Goal: Ask a question

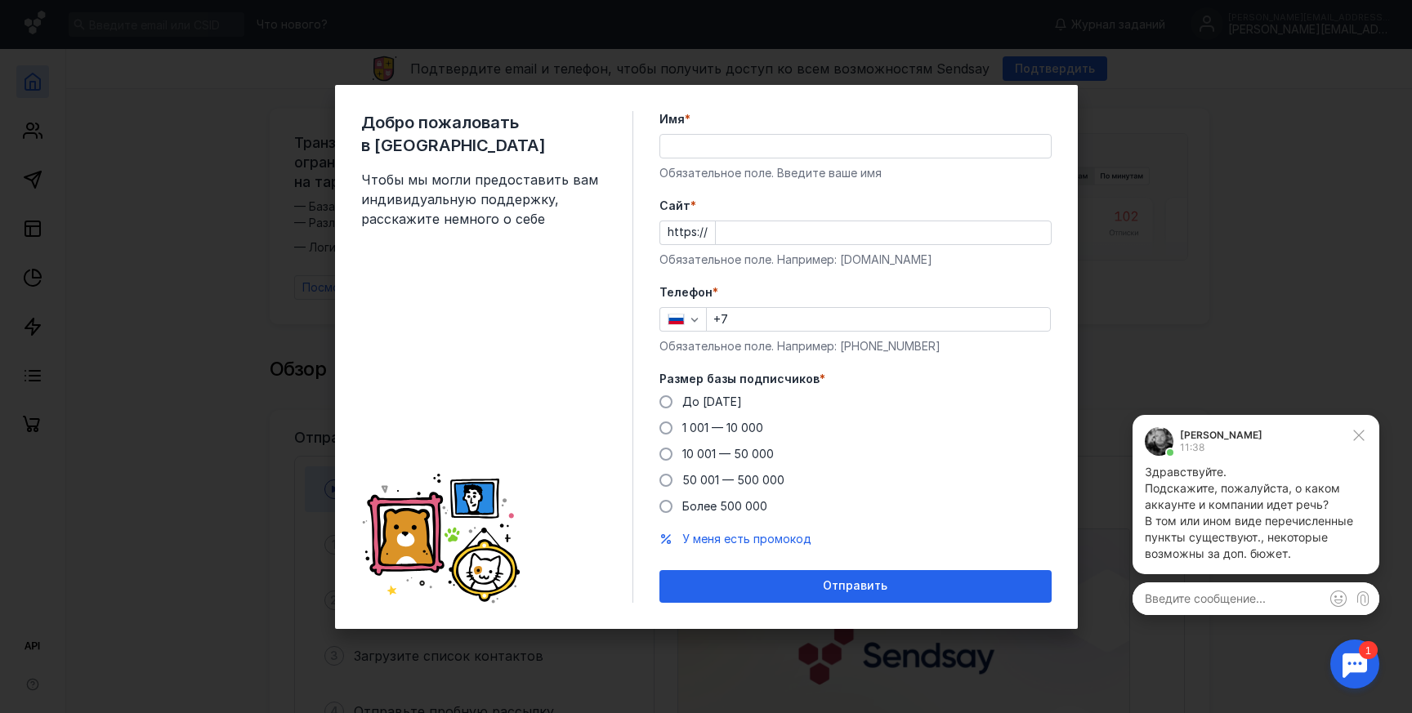
click at [1230, 510] on p "Подскажите, пожалуйста, о каком аккаунте и компании идет речь?" at bounding box center [1256, 497] width 222 height 33
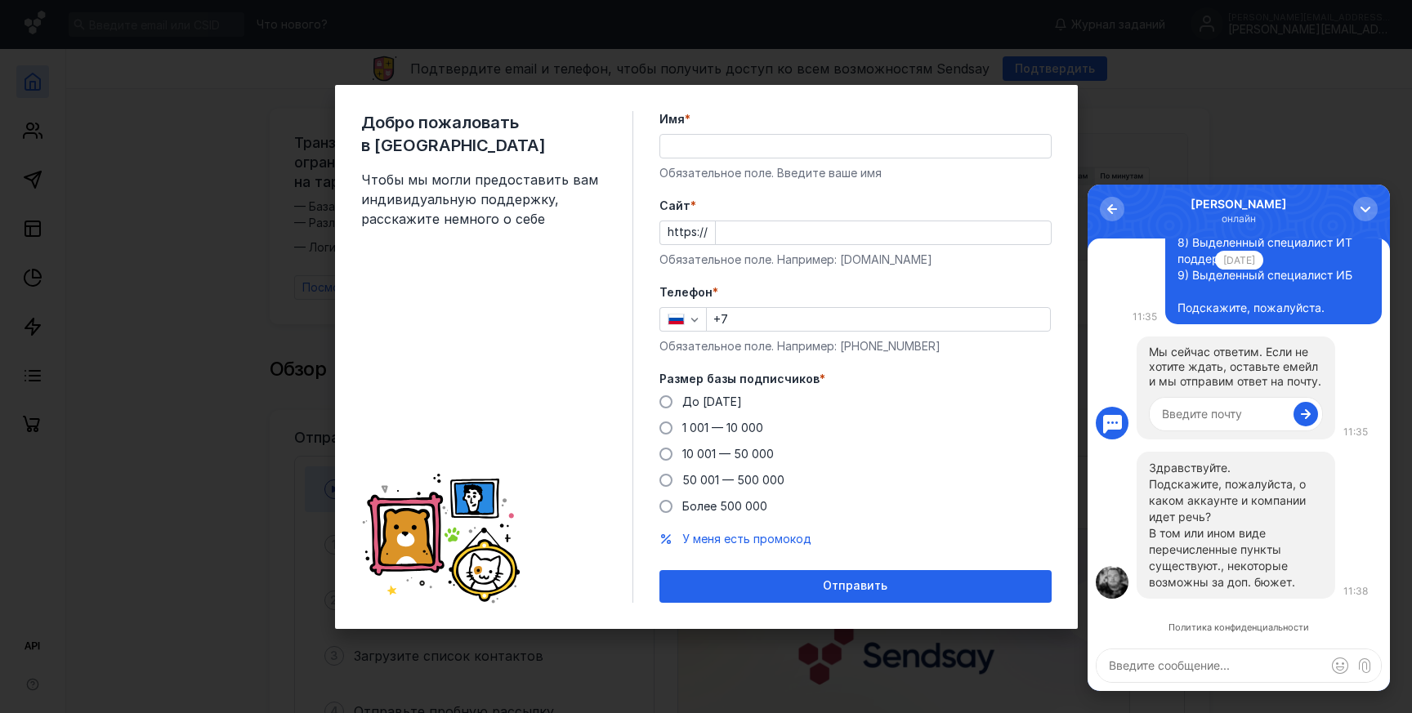
click at [1223, 664] on textarea at bounding box center [1239, 666] width 284 height 33
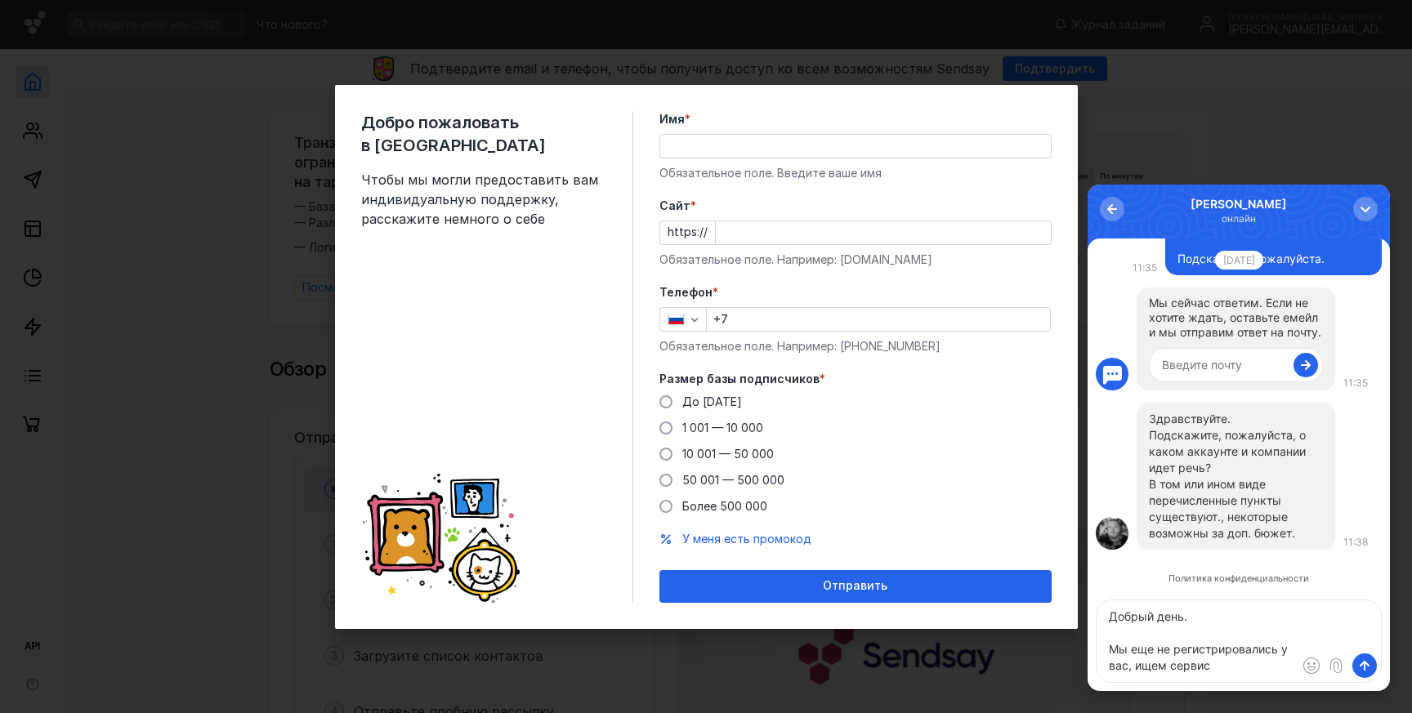
click at [1135, 661] on textarea "Добрый день. Мы еще не регистрировались у вас, ищем сервис" at bounding box center [1239, 642] width 284 height 82
click at [1189, 657] on textarea "Добрый день. Мы еще не регистрировались у вас, в данный момент ищем сервис с ко…" at bounding box center [1239, 642] width 284 height 82
click at [1146, 648] on textarea "Добрый день. Мы еще не регистрировались у вас, в данный момент ищем сервис с ко…" at bounding box center [1239, 642] width 284 height 82
click at [1138, 650] on textarea "Добрый день. Мы еще не регистрировались у вас, в данный момент ищем сервис с ко…" at bounding box center [1239, 642] width 284 height 82
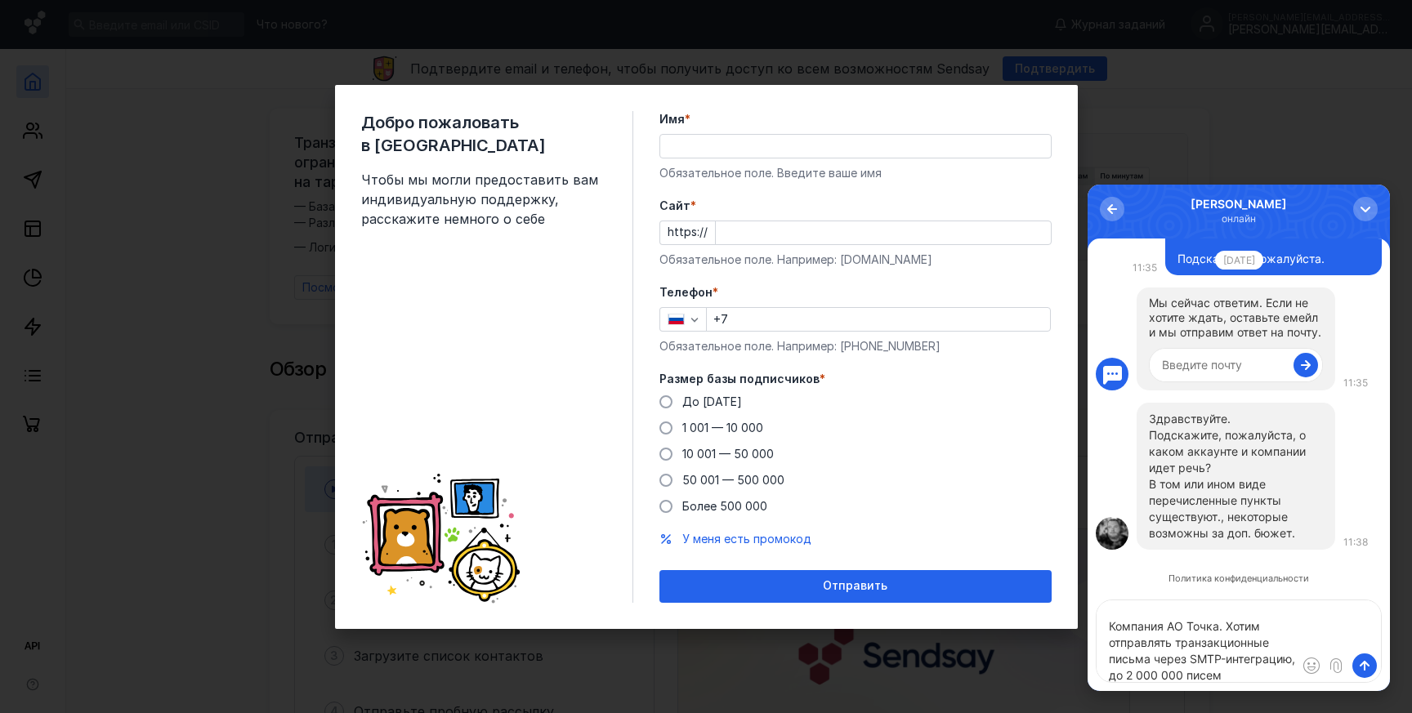
scroll to position [154, 0]
type textarea "Добрый день. Мы еще не регистрировались у вас. В данный момент ищем сервис с ко…"
click at [1366, 666] on span "submit" at bounding box center [1365, 666] width 16 height 16
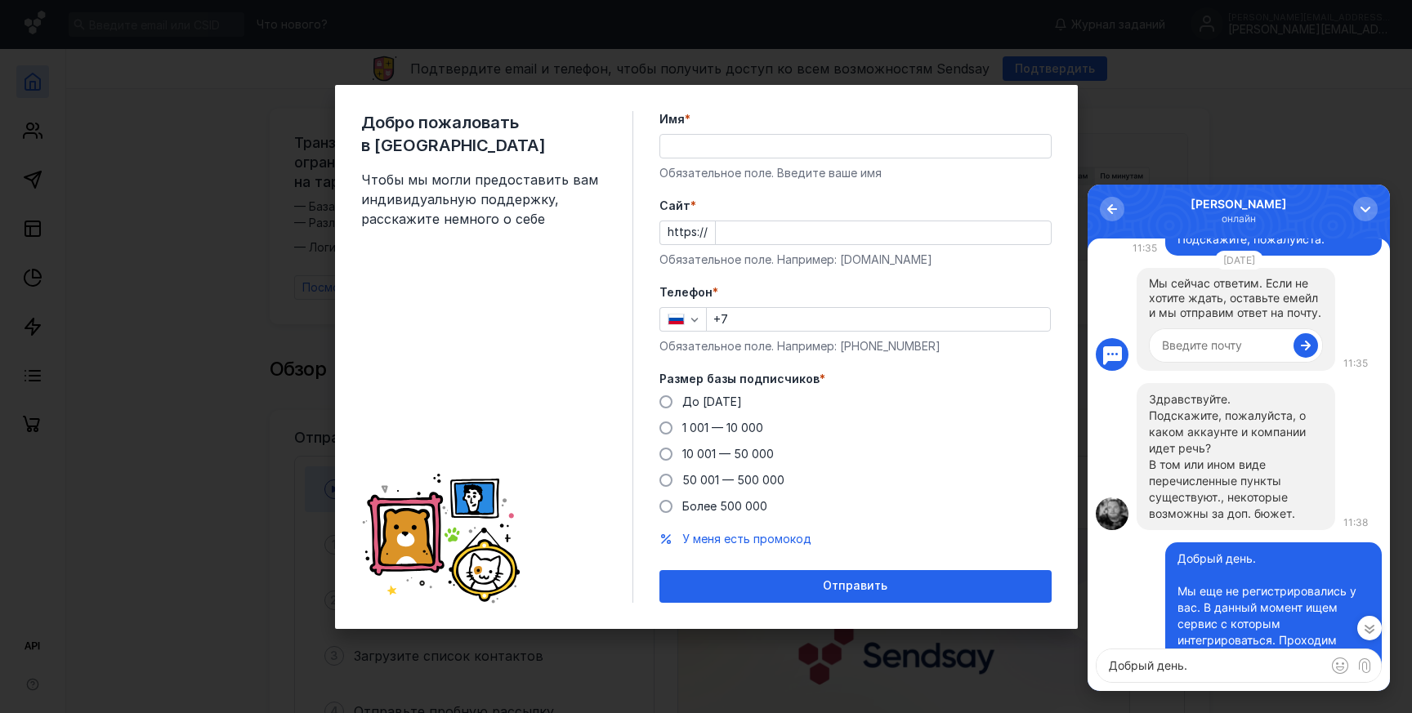
scroll to position [0, 0]
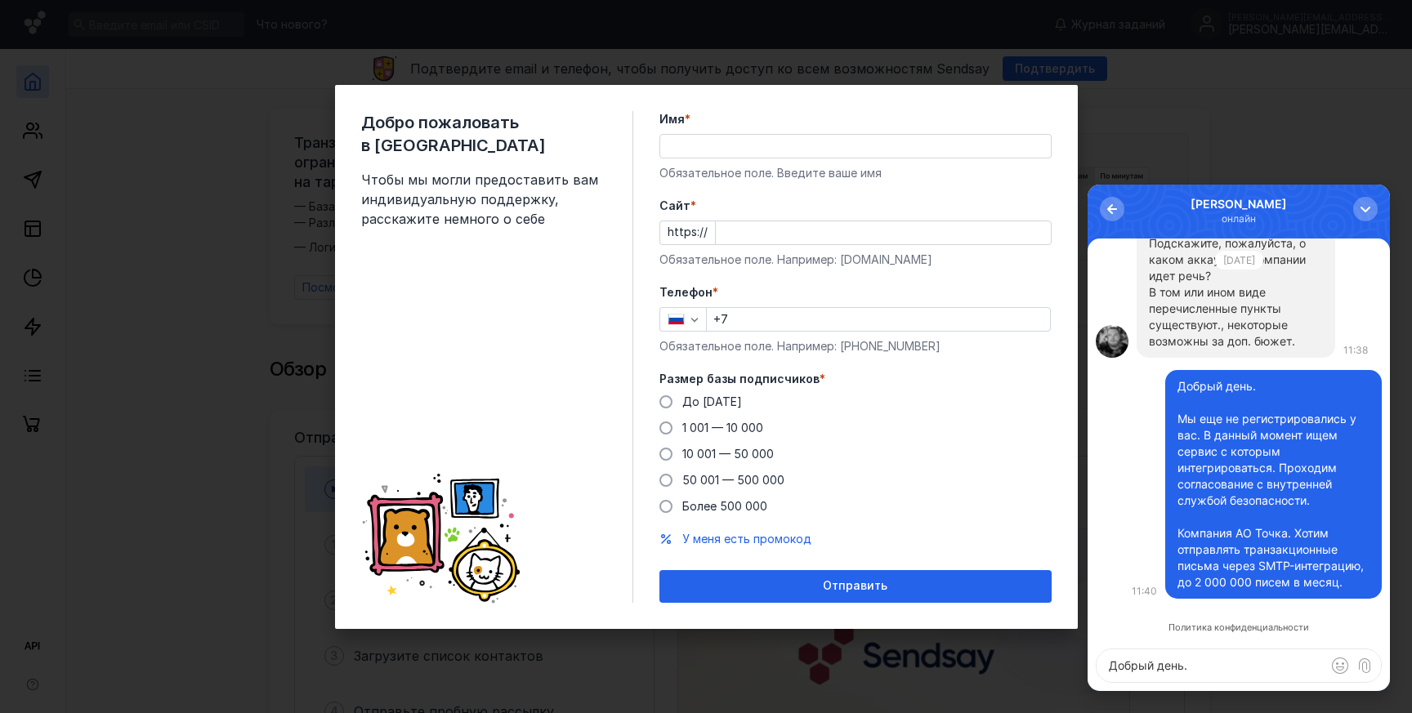
click at [1216, 665] on textarea "Добрый день. Мы еще не регистрировались у вас. В данный момент ищем сервис с ко…" at bounding box center [1239, 666] width 284 height 33
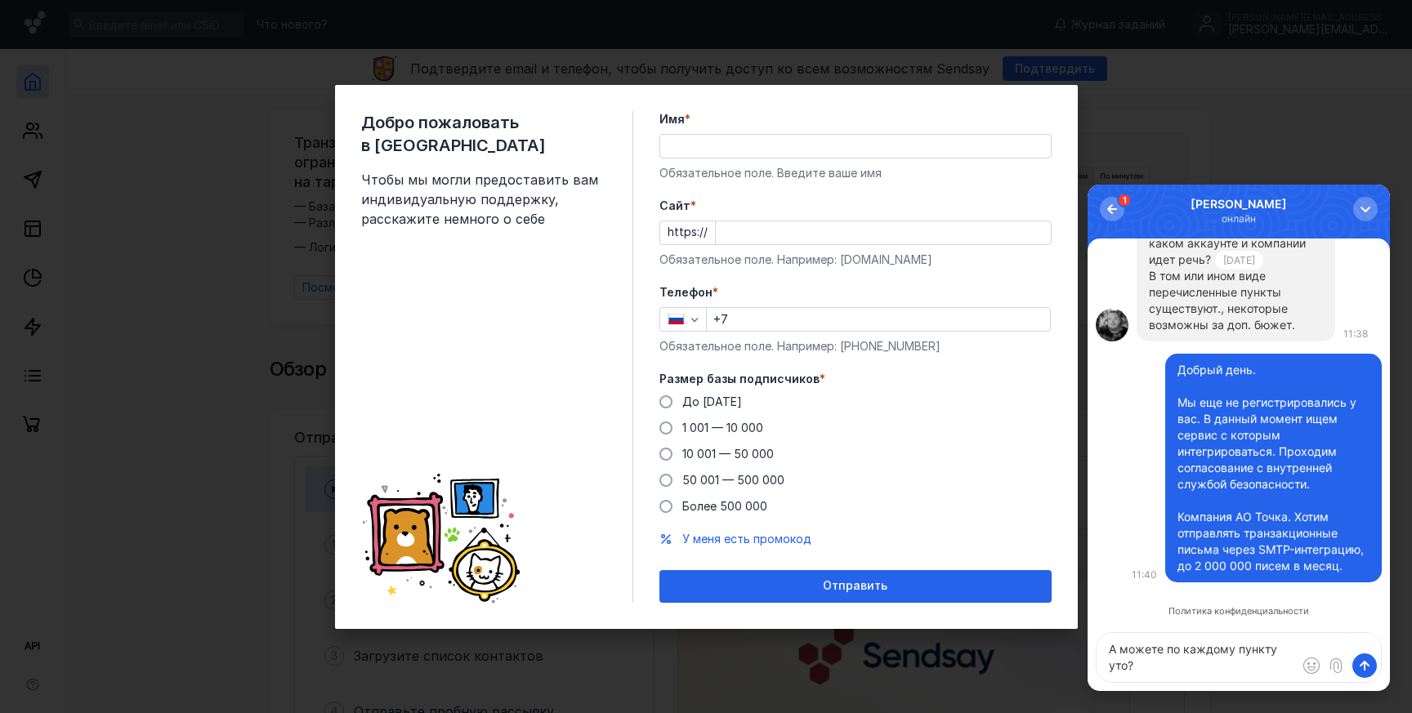
scroll to position [-16, 0]
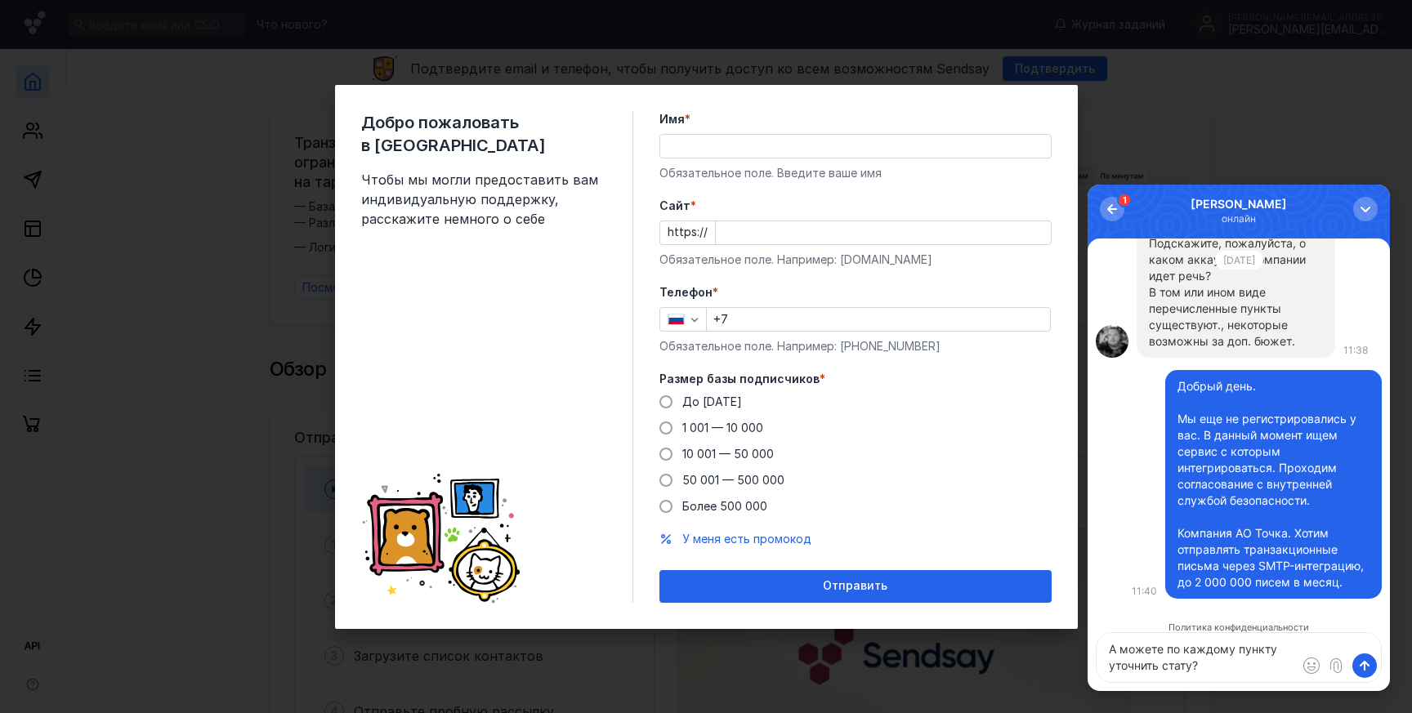
type textarea "А можете по каждому пункту уточнить статус?"
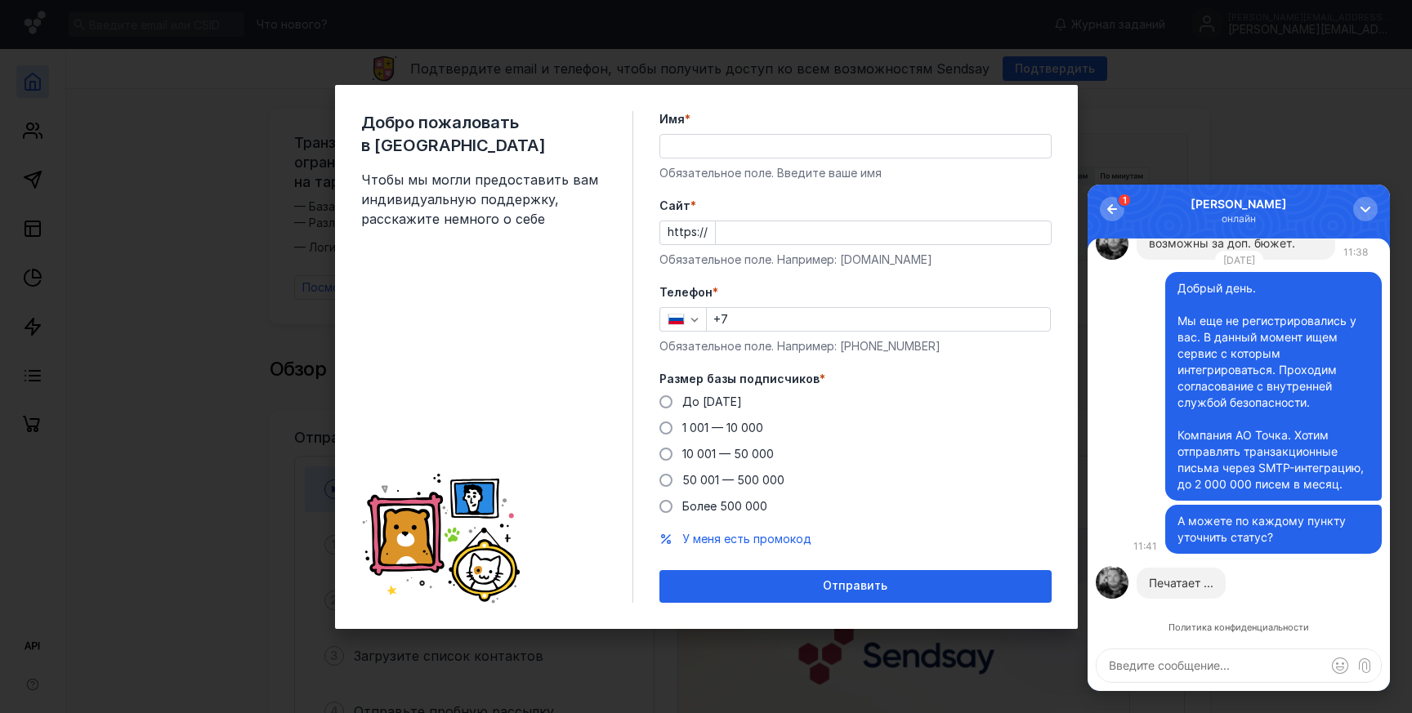
scroll to position [0, 0]
click at [1110, 212] on div "button" at bounding box center [1112, 209] width 16 height 16
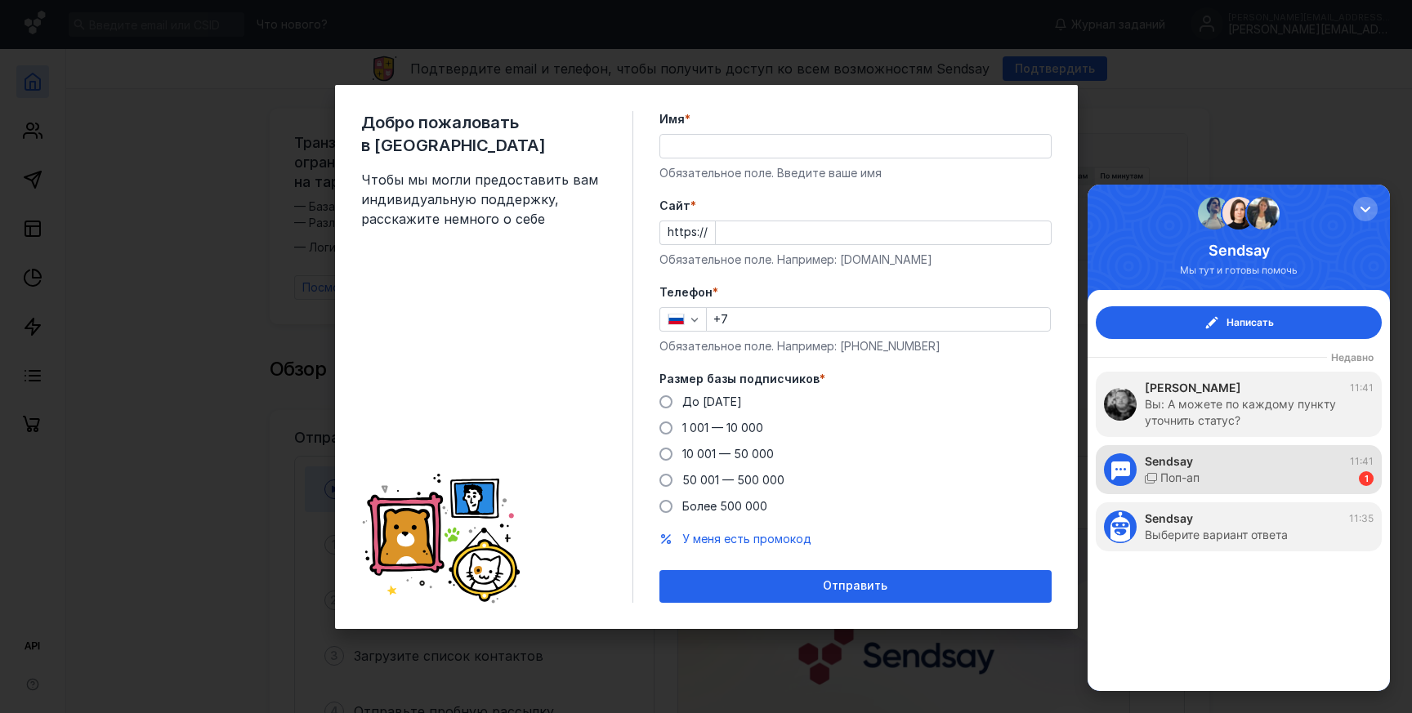
click at [1257, 467] on div "Sendsay 11:41" at bounding box center [1259, 462] width 229 height 16
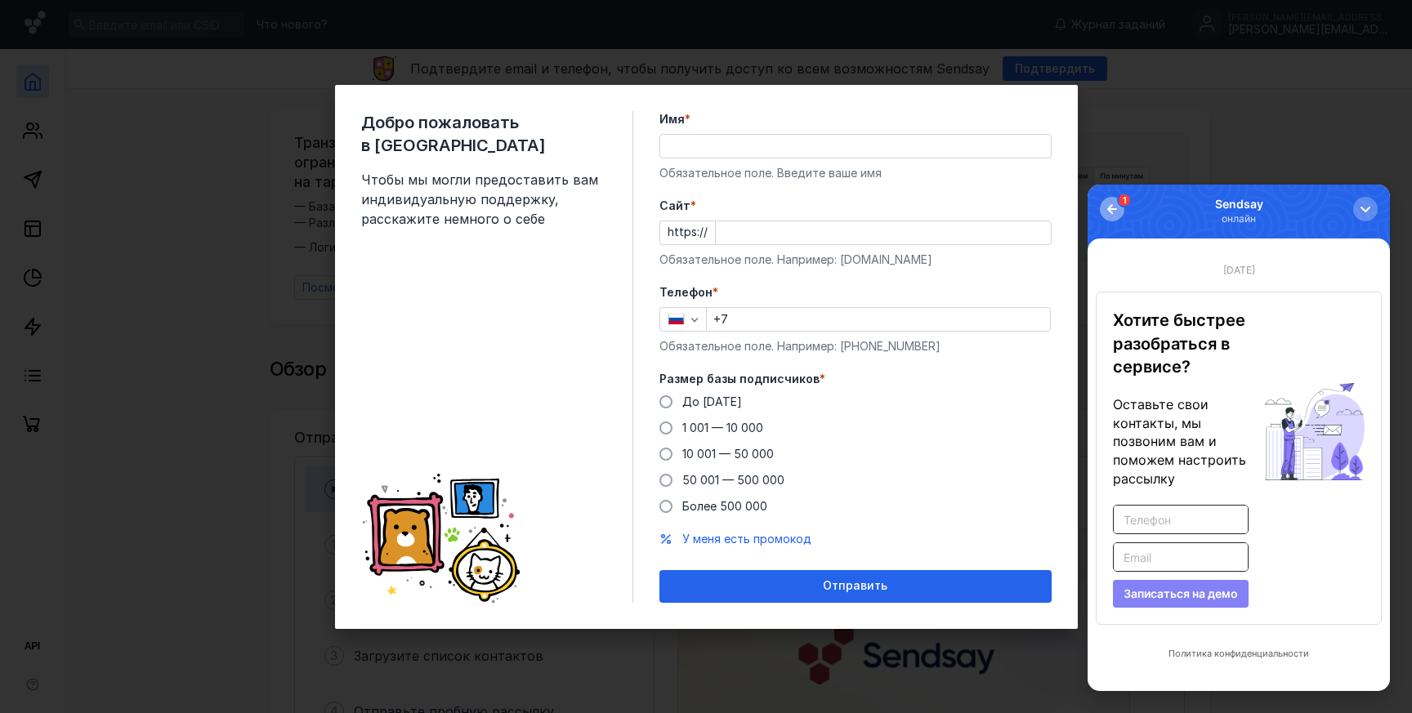
click at [1113, 206] on div "button" at bounding box center [1112, 209] width 16 height 16
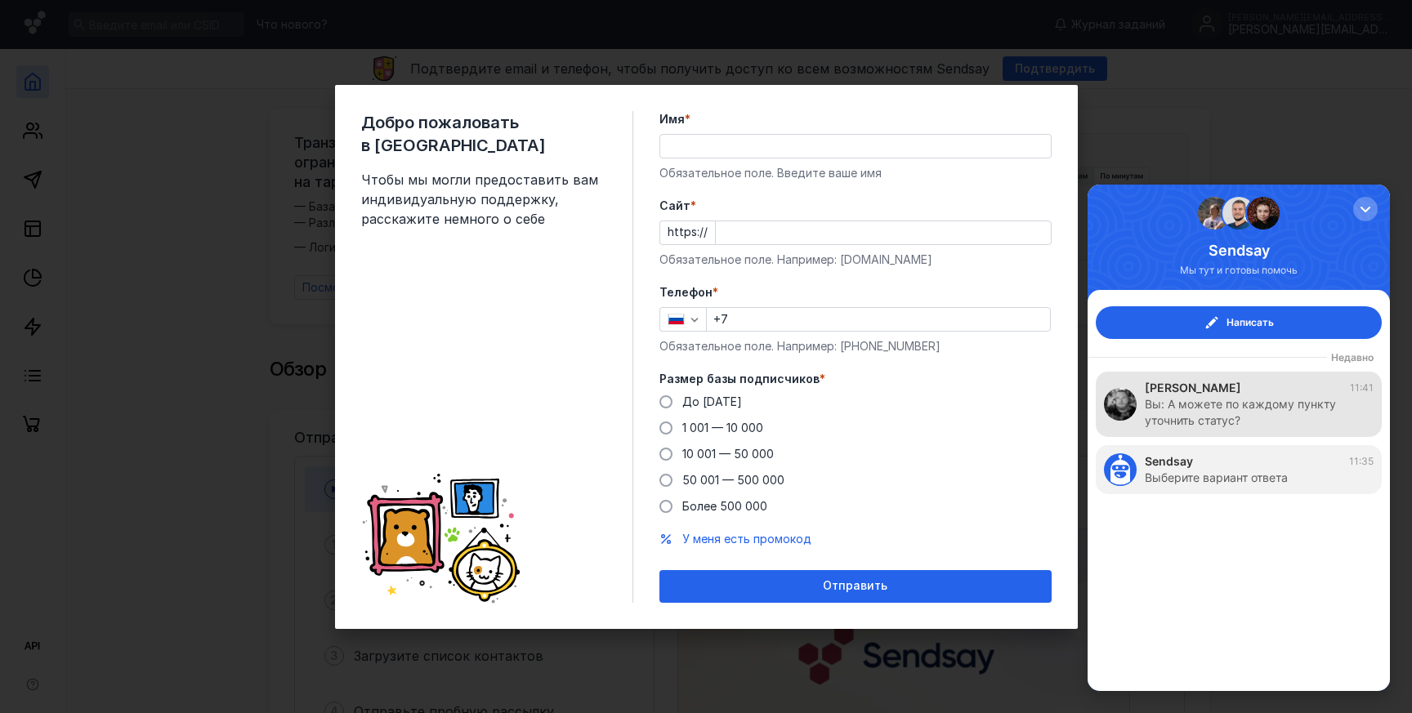
click at [1240, 409] on div "Вы: А можете по каждому пункту уточнить статус?" at bounding box center [1251, 412] width 212 height 33
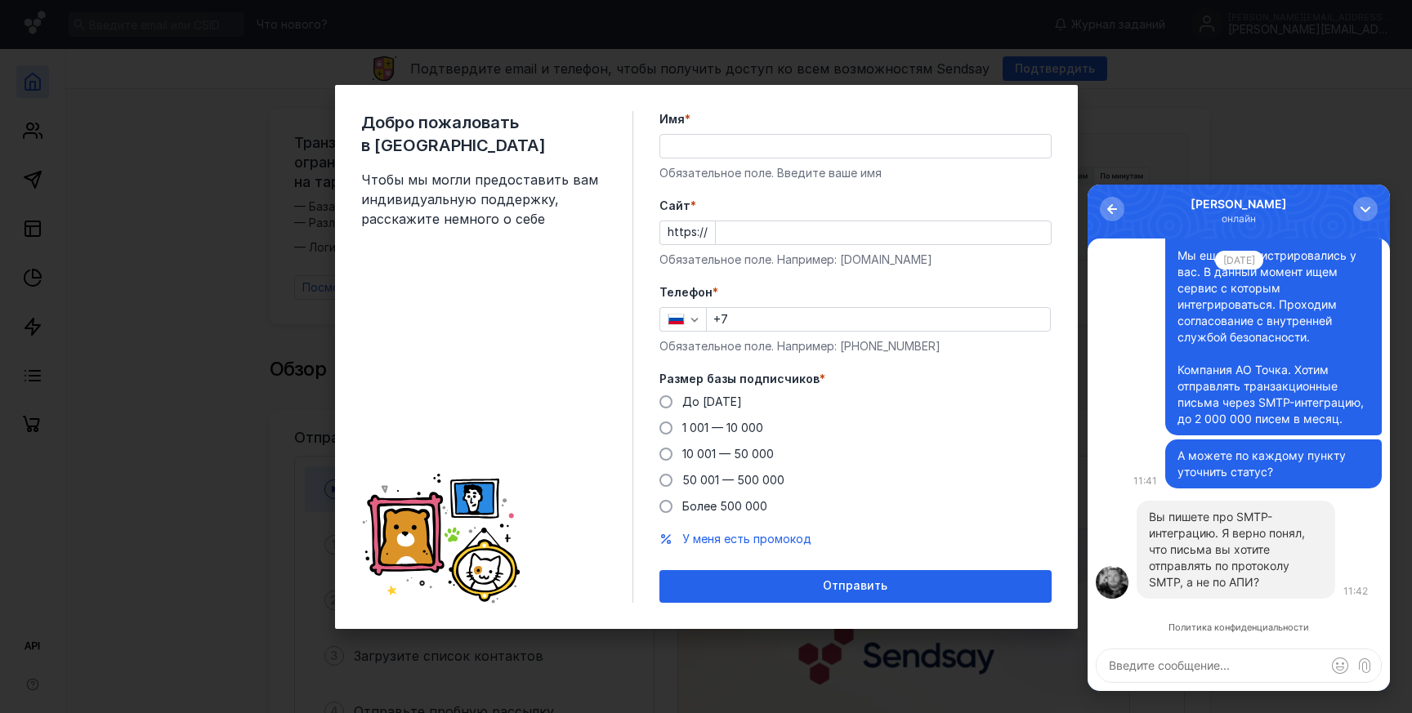
click at [1236, 659] on textarea at bounding box center [1239, 666] width 284 height 33
type textarea "Верно"
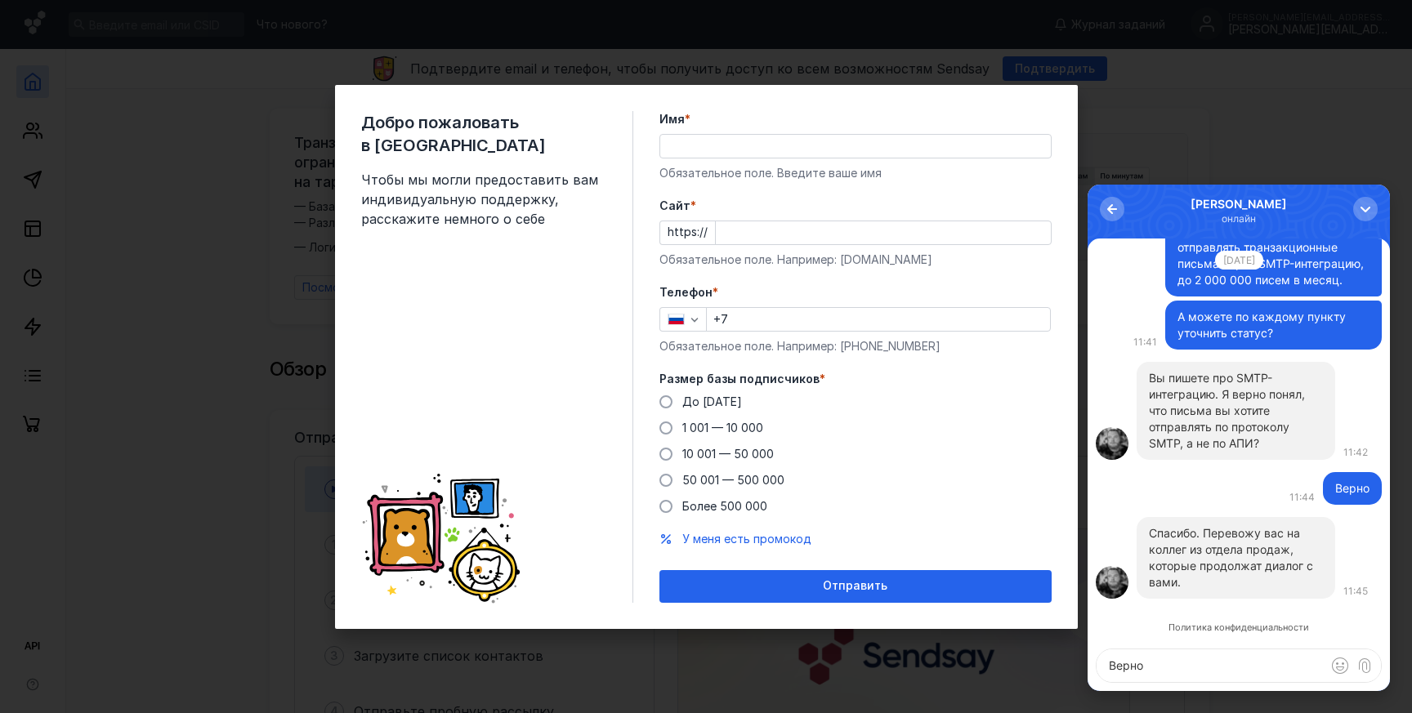
click at [1216, 530] on p "Спасибо. Перевожу вас на коллег из отдела продаж, которые продолжат диалог с ва…" at bounding box center [1236, 557] width 174 height 65
click at [1147, 82] on div "Добро пожаловать в Sendsay Чтобы мы могли предоставить вам индивидуальную подде…" at bounding box center [706, 356] width 1412 height 713
click at [264, 194] on div "Добро пожаловать в Sendsay Чтобы мы могли предоставить вам индивидуальную подде…" at bounding box center [706, 356] width 1412 height 713
click at [34, 177] on div "Добро пожаловать в Sendsay Чтобы мы могли предоставить вам индивидуальную подде…" at bounding box center [706, 356] width 1412 height 713
click at [32, 139] on div "Добро пожаловать в Sendsay Чтобы мы могли предоставить вам индивидуальную подде…" at bounding box center [706, 356] width 1412 height 713
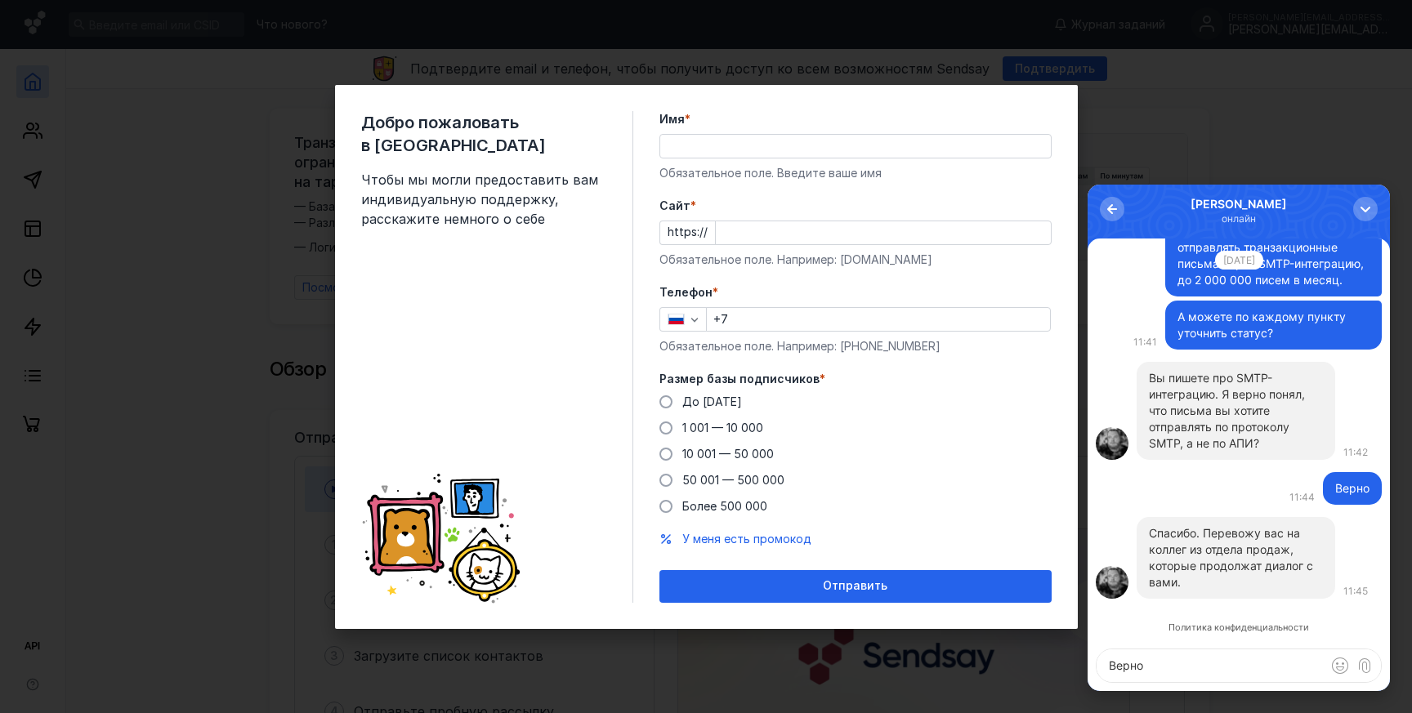
click at [26, 239] on div "Добро пожаловать в Sendsay Чтобы мы могли предоставить вам индивидуальную подде…" at bounding box center [706, 356] width 1412 height 713
drag, startPoint x: 26, startPoint y: 329, endPoint x: 24, endPoint y: 339, distance: 10.1
click at [25, 335] on div "Добро пожаловать в Sendsay Чтобы мы могли предоставить вам индивидуальную подде…" at bounding box center [706, 356] width 1412 height 713
drag, startPoint x: 25, startPoint y: 364, endPoint x: 135, endPoint y: 315, distance: 120.0
click at [25, 364] on div "Добро пожаловать в Sendsay Чтобы мы могли предоставить вам индивидуальную подде…" at bounding box center [706, 356] width 1412 height 713
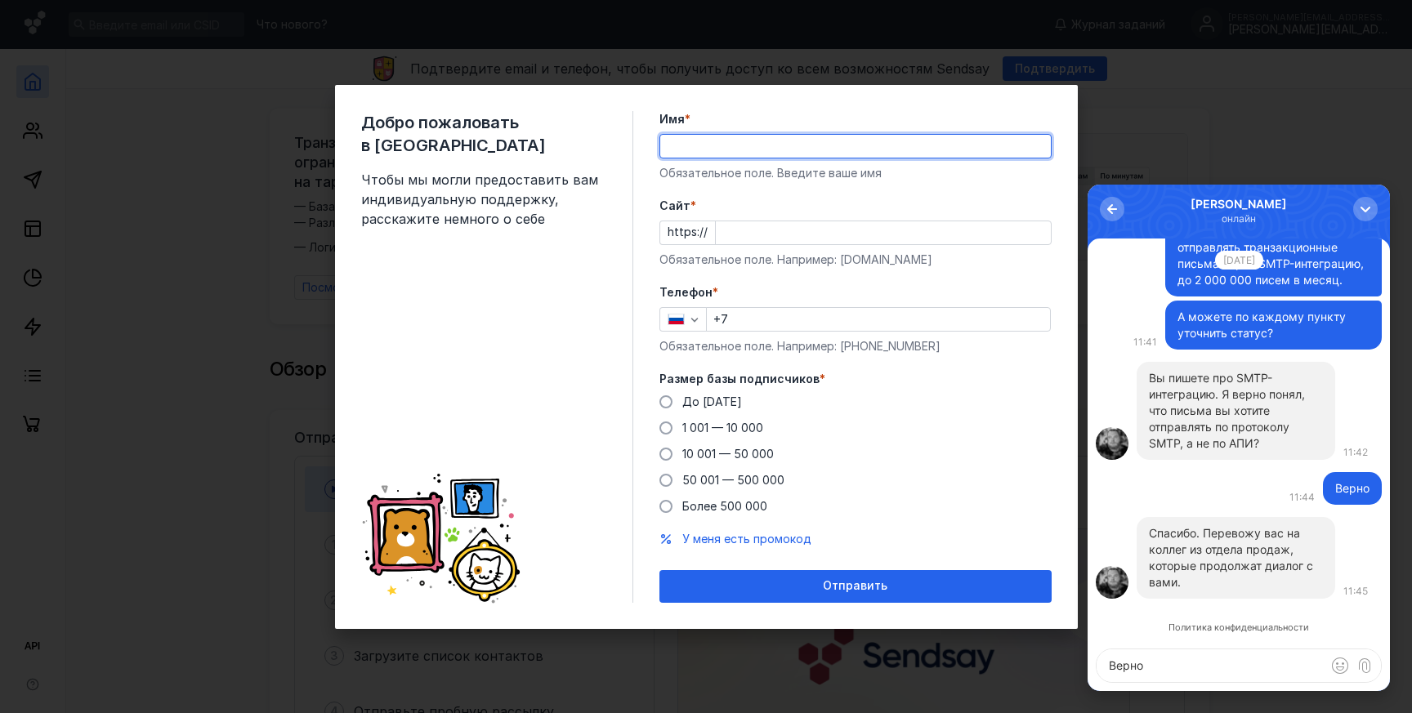
click at [787, 144] on input "Имя *" at bounding box center [855, 146] width 391 height 23
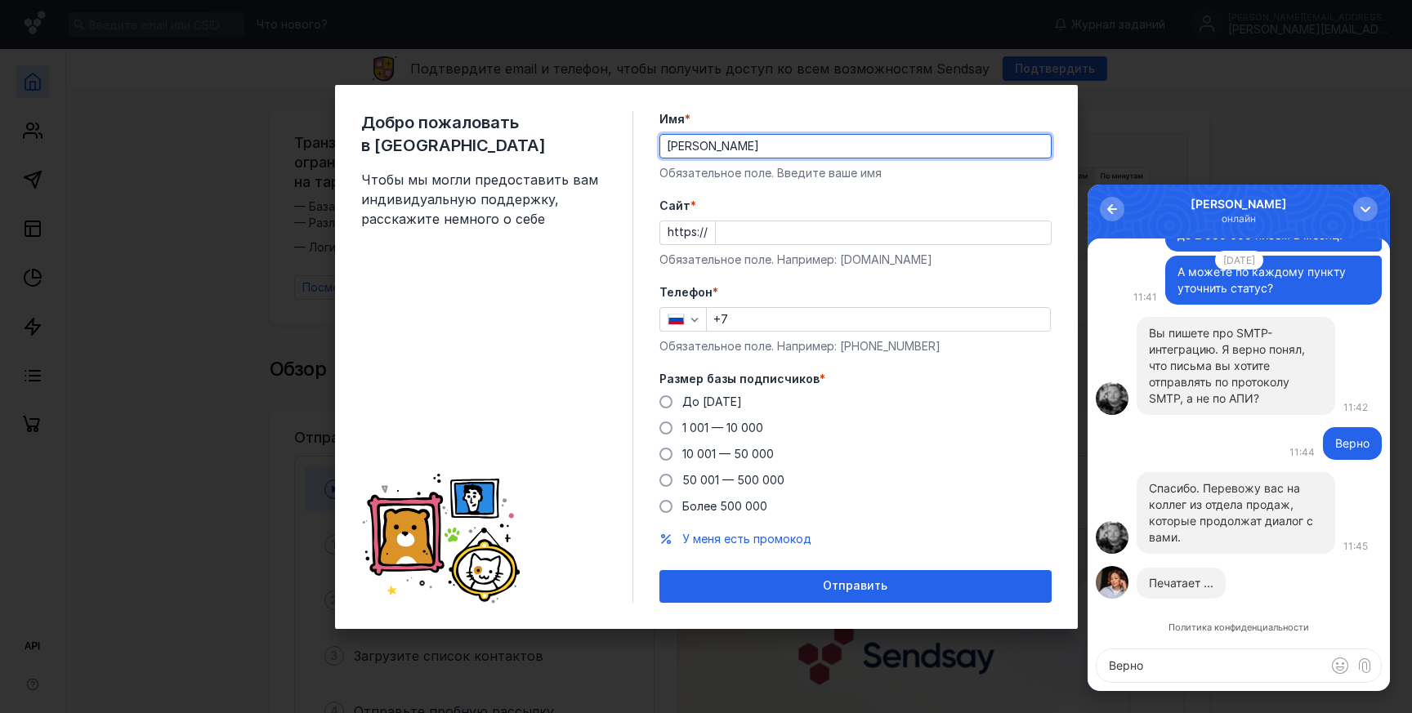
type input "[PERSON_NAME]"
click at [1213, 669] on textarea "Верно" at bounding box center [1239, 666] width 284 height 33
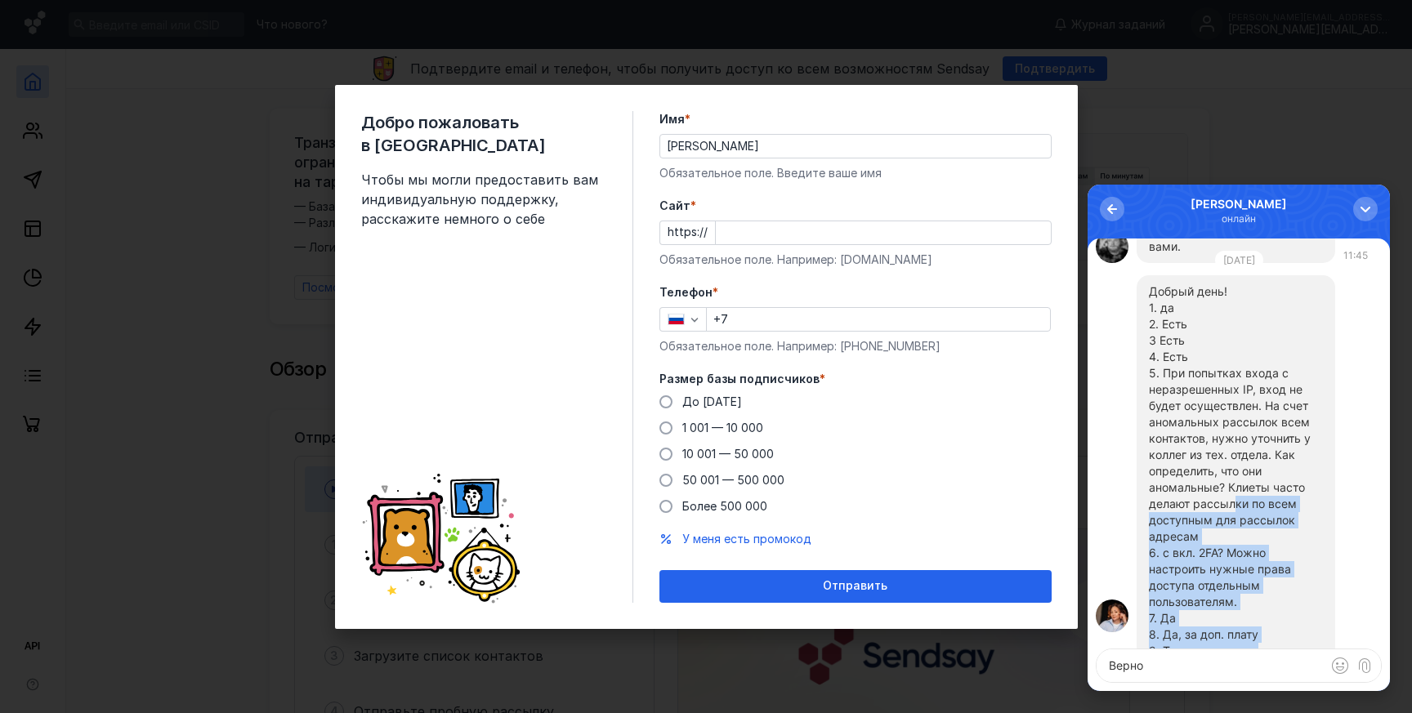
scroll to position [-136, 0]
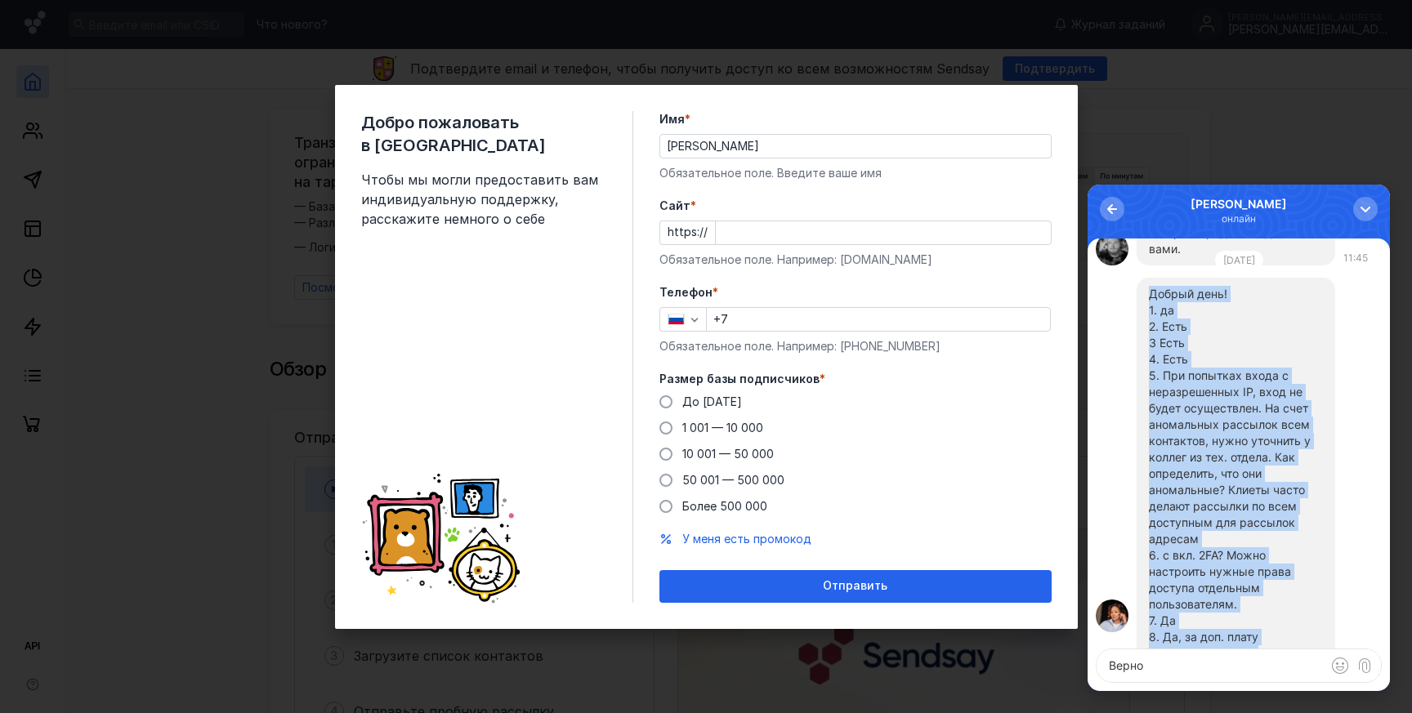
drag, startPoint x: 1254, startPoint y: 568, endPoint x: 1149, endPoint y: 299, distance: 288.8
click at [1149, 299] on div "Добрый день! 1. да 2. Есть 3 Есть 4. Есть 5. При попытках входа с неразрешенных…" at bounding box center [1236, 506] width 174 height 441
copy div "Добрый день! 1. да 2. Есть 3 Есть 4. Есть 5. При попытках входа с неразрешенных…"
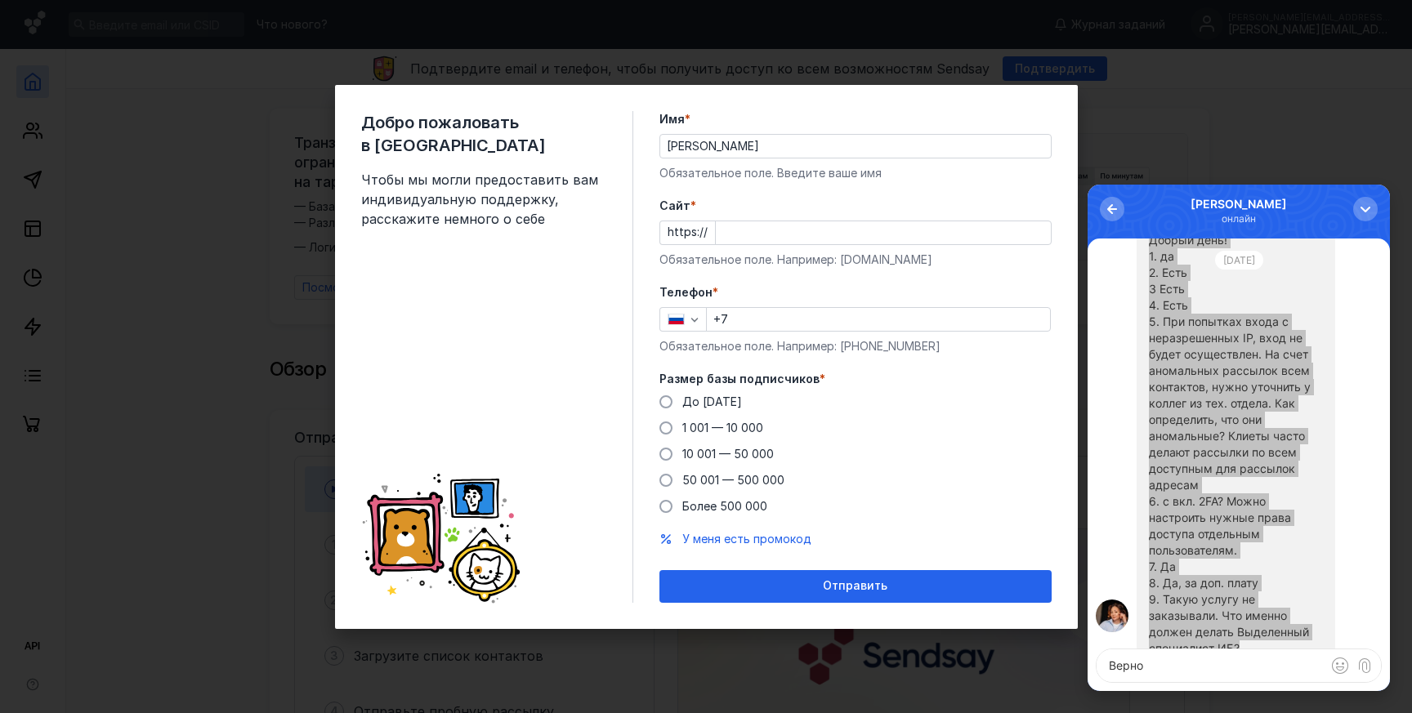
scroll to position [0, 0]
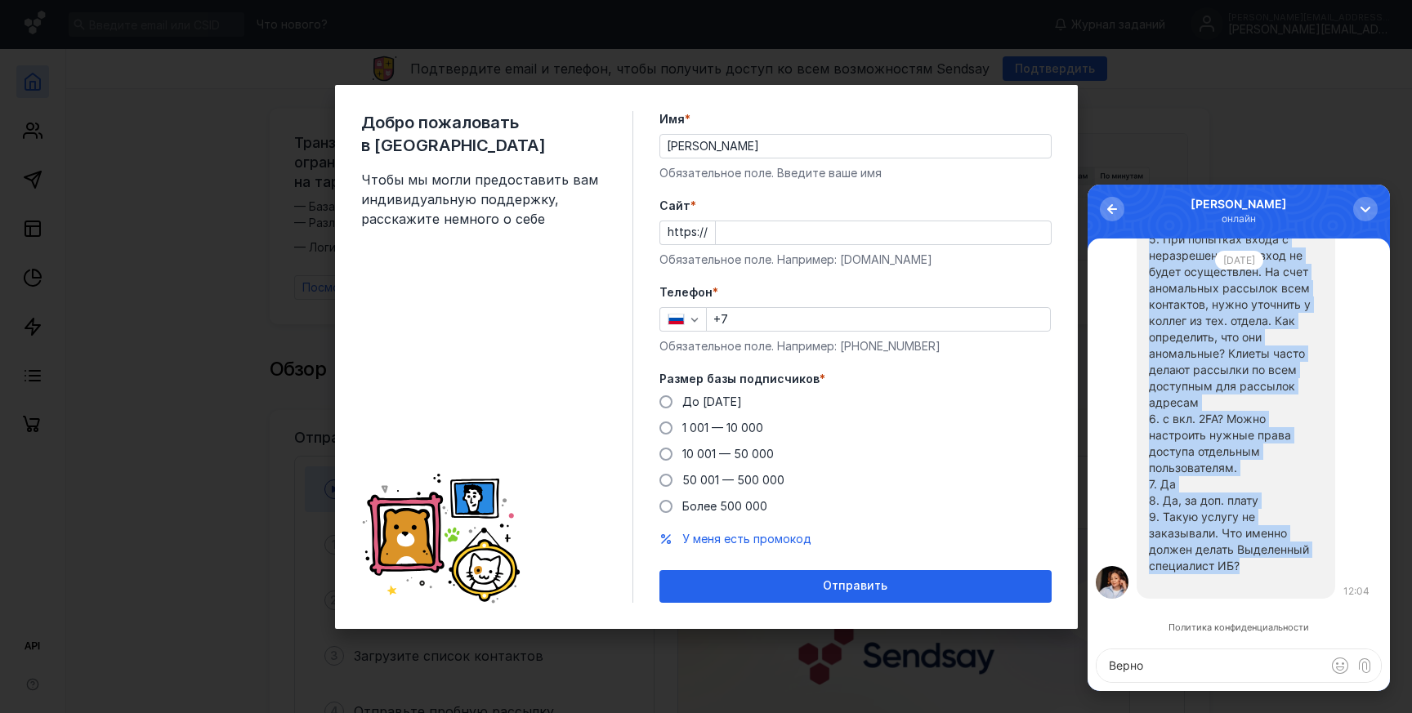
click at [1233, 564] on p "9. Такую услугу не заказывали. Что именно должен делать Выделенный специалист И…" at bounding box center [1236, 541] width 174 height 65
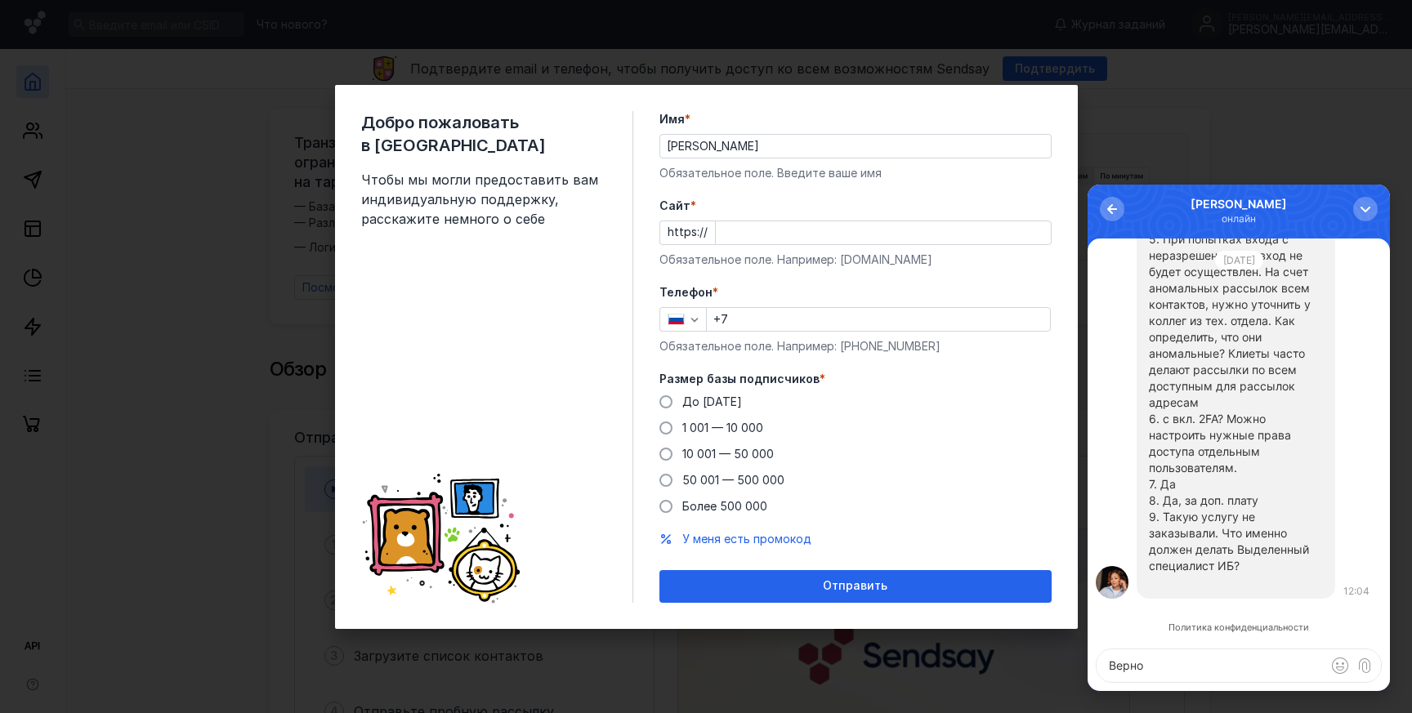
click at [1195, 659] on textarea "Верно" at bounding box center [1239, 666] width 284 height 33
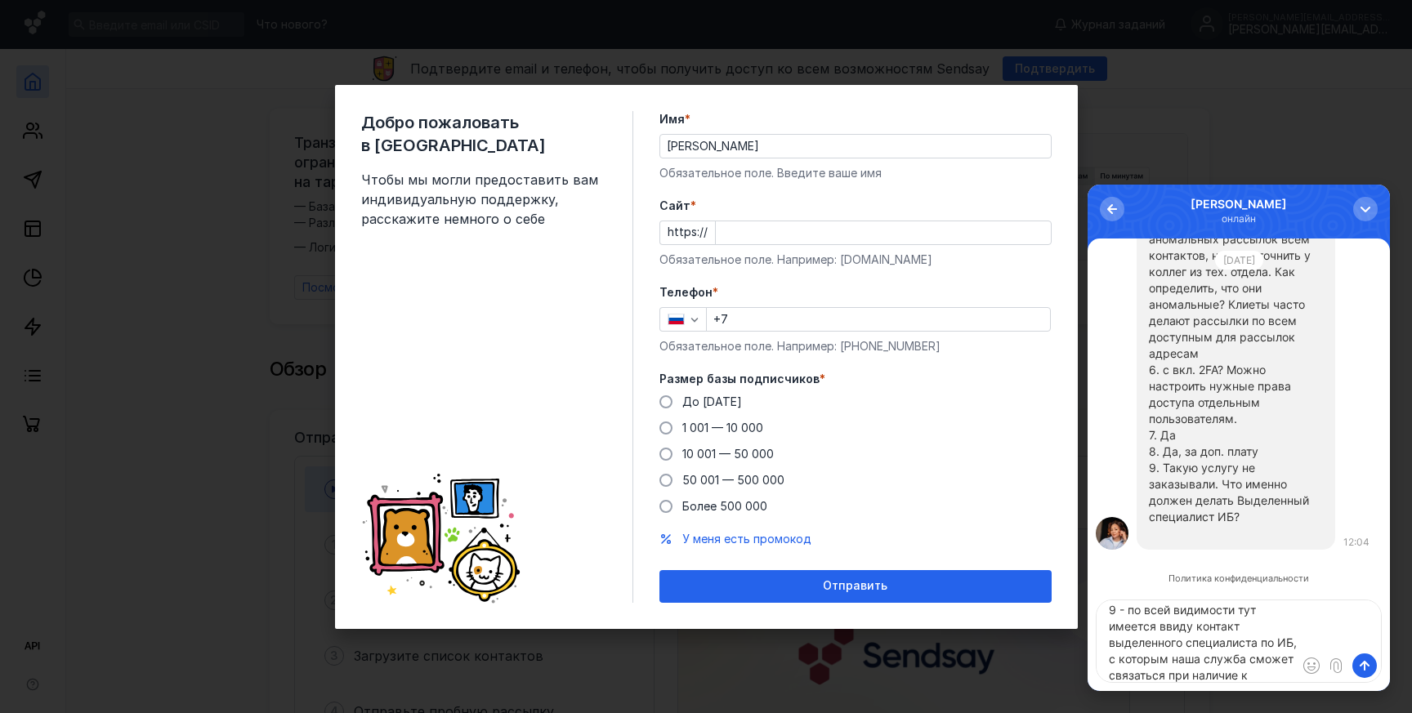
scroll to position [23, 0]
click at [1216, 659] on textarea "9 - по всей видимости тут имеется ввиду контакт выделенного специалиста по ИБ, …" at bounding box center [1239, 642] width 284 height 82
drag, startPoint x: 1128, startPoint y: 616, endPoint x: 1233, endPoint y: 622, distance: 105.6
click at [1233, 622] on textarea "9 - по всей видимости тут имеется ввиду контакт выделенного специалиста по ИБ, …" at bounding box center [1239, 642] width 284 height 82
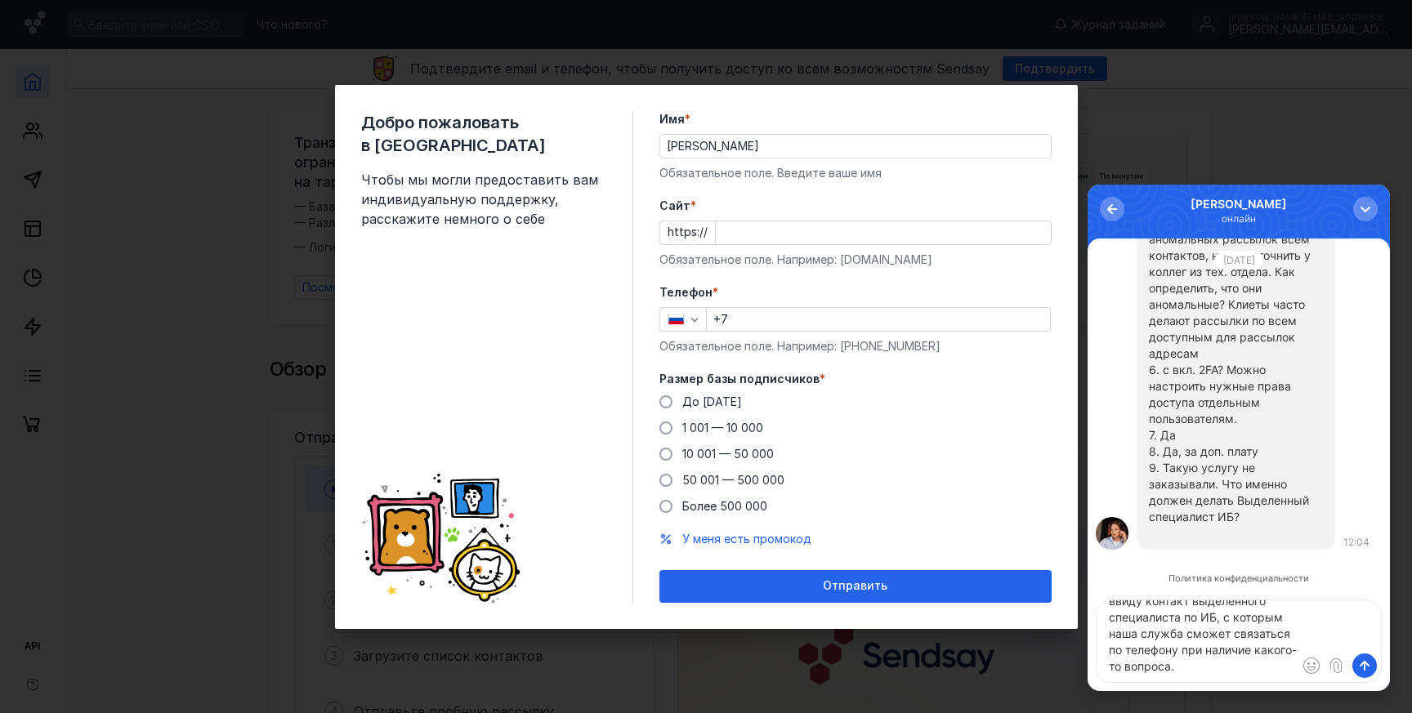
scroll to position [33, 0]
type textarea "9 - скорее всего тут имеется ввиду контакт выделенного специалиста по ИБ, с кот…"
click at [1366, 668] on span "submit" at bounding box center [1365, 666] width 16 height 16
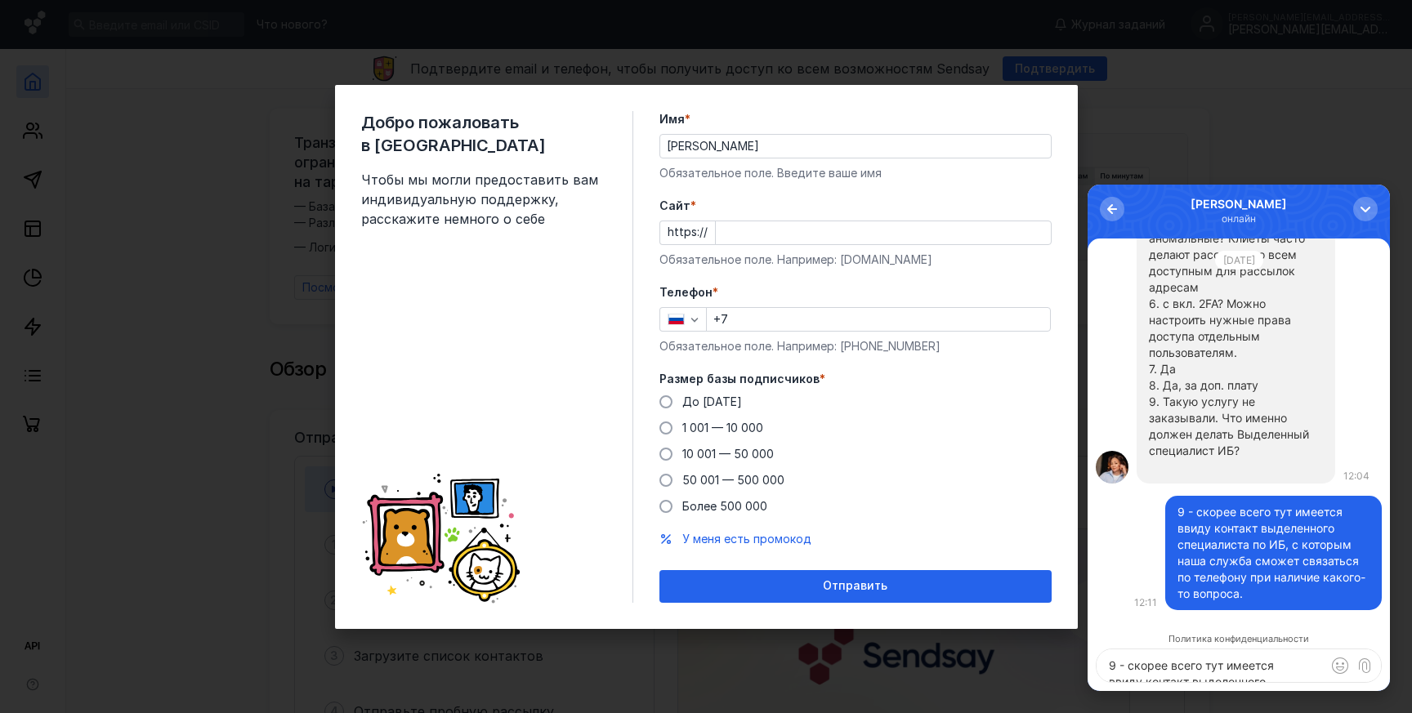
scroll to position [0, 0]
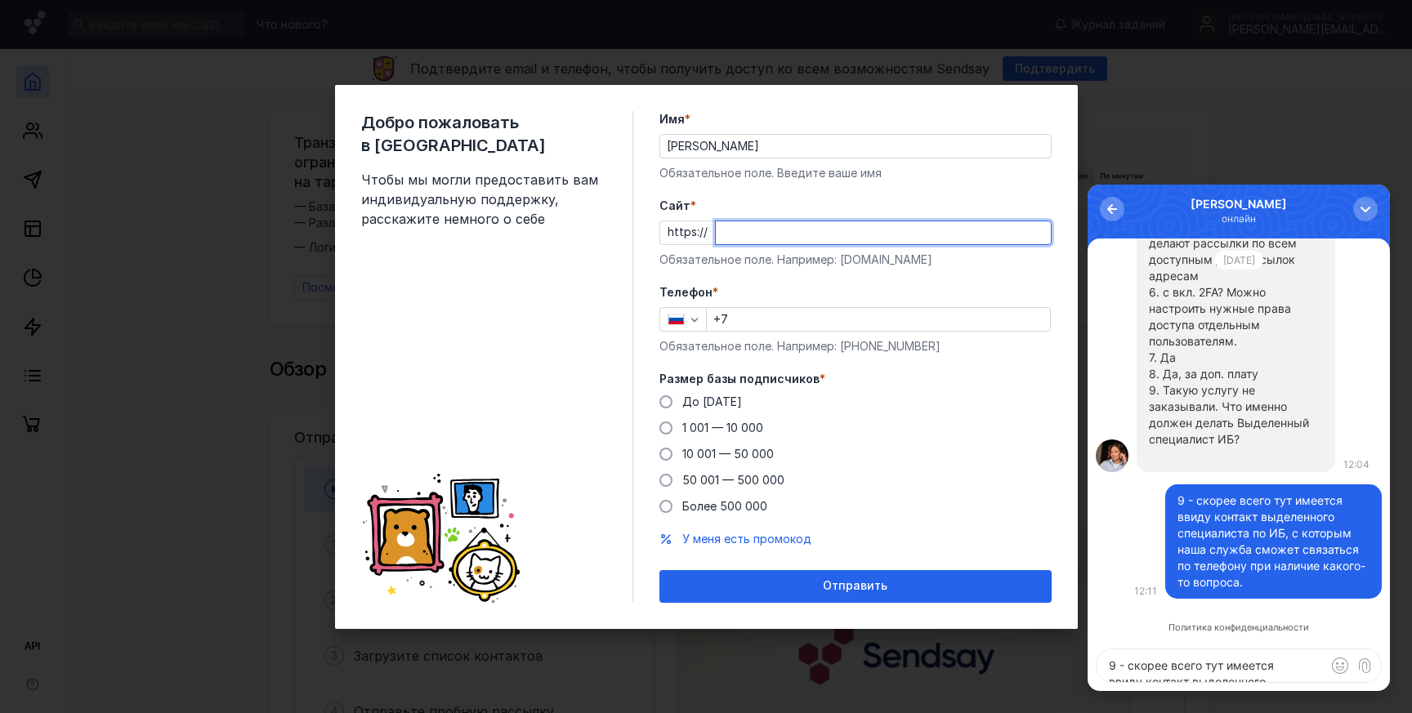
click at [774, 230] on input "Cайт *" at bounding box center [883, 232] width 335 height 23
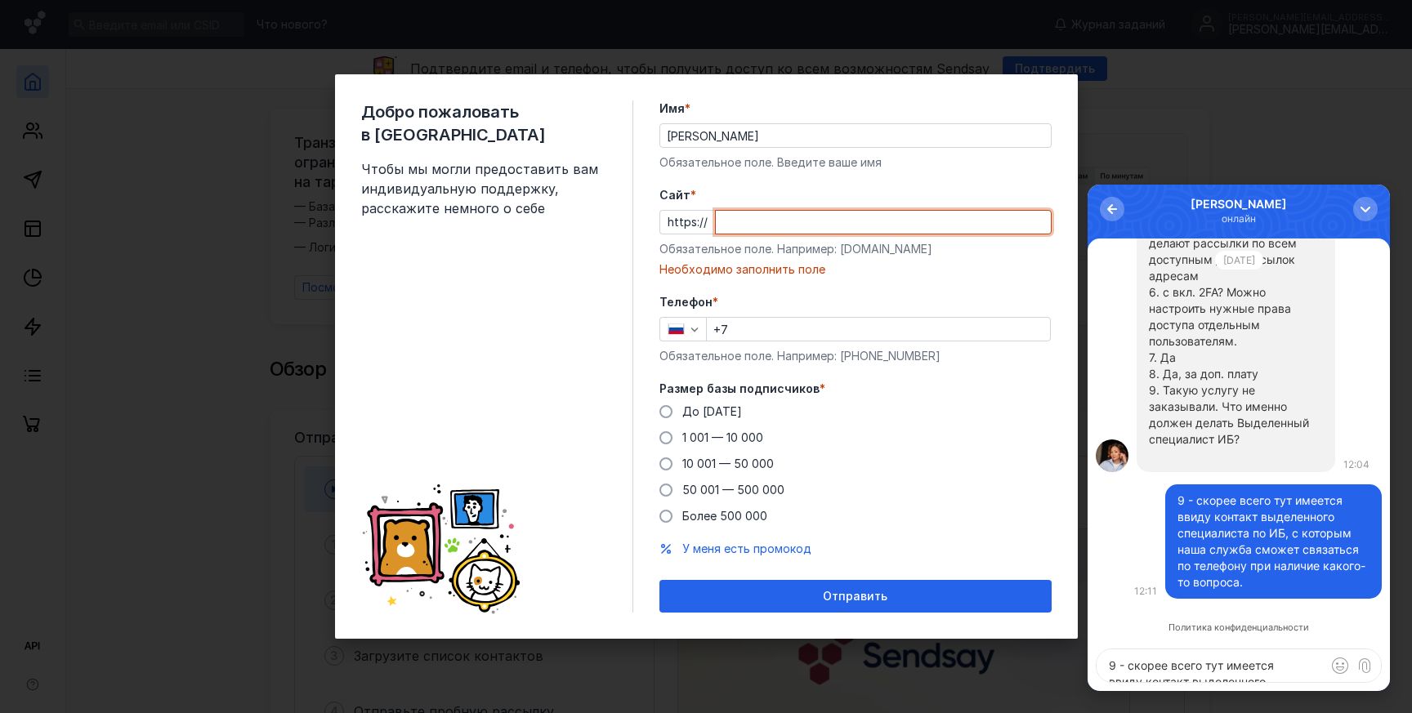
click at [1235, 661] on textarea "9 - скорее всего тут имеется ввиду контакт выделенного специалиста по ИБ, с кот…" at bounding box center [1239, 666] width 284 height 33
click at [1194, 666] on textarea at bounding box center [1239, 666] width 284 height 33
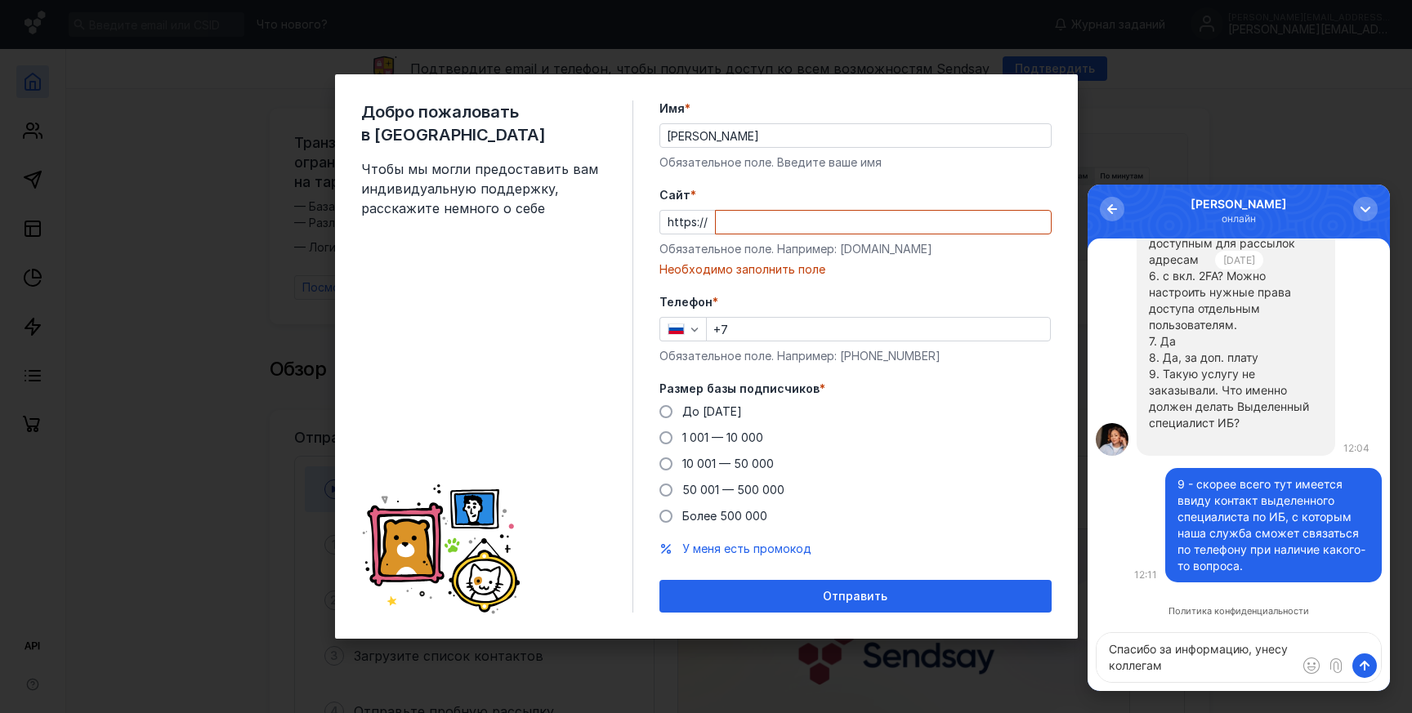
type textarea "Спасибо за информацию, унесу коллегам!"
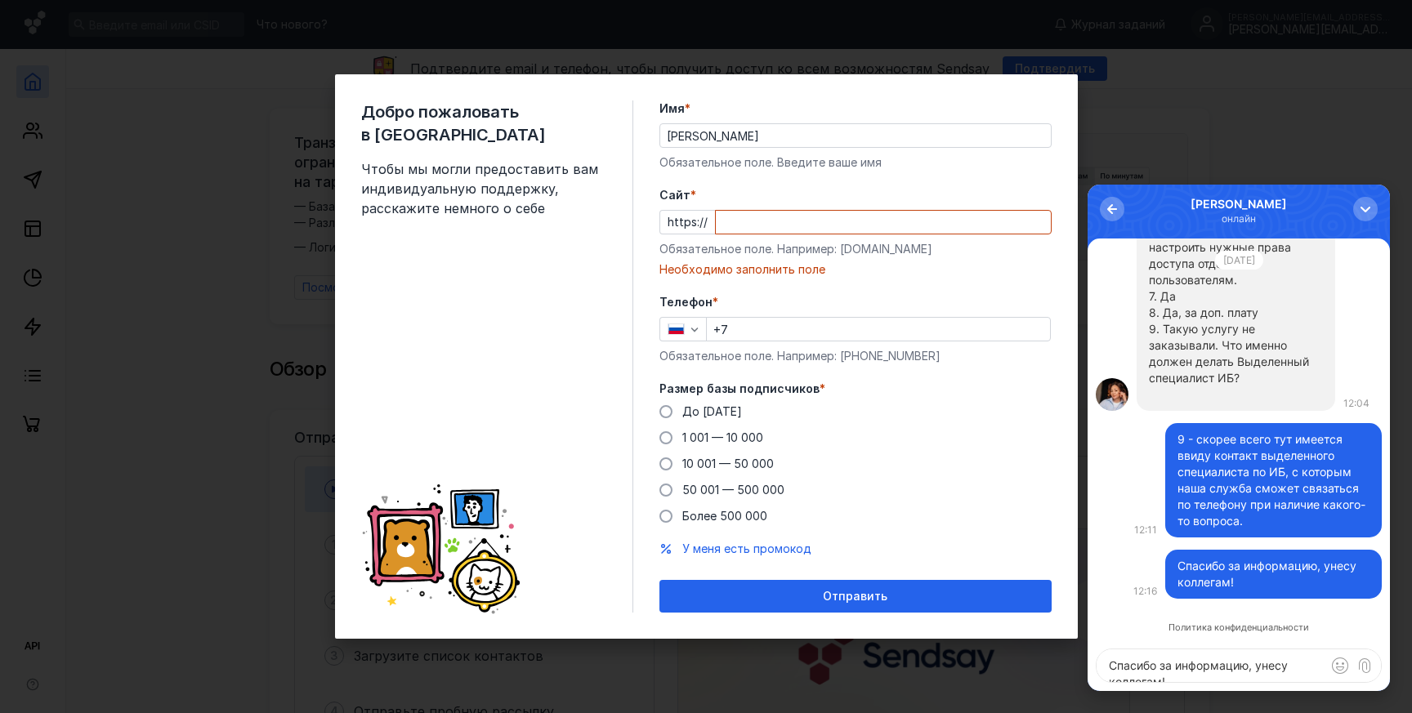
click at [780, 224] on input "Cайт *" at bounding box center [883, 222] width 335 height 23
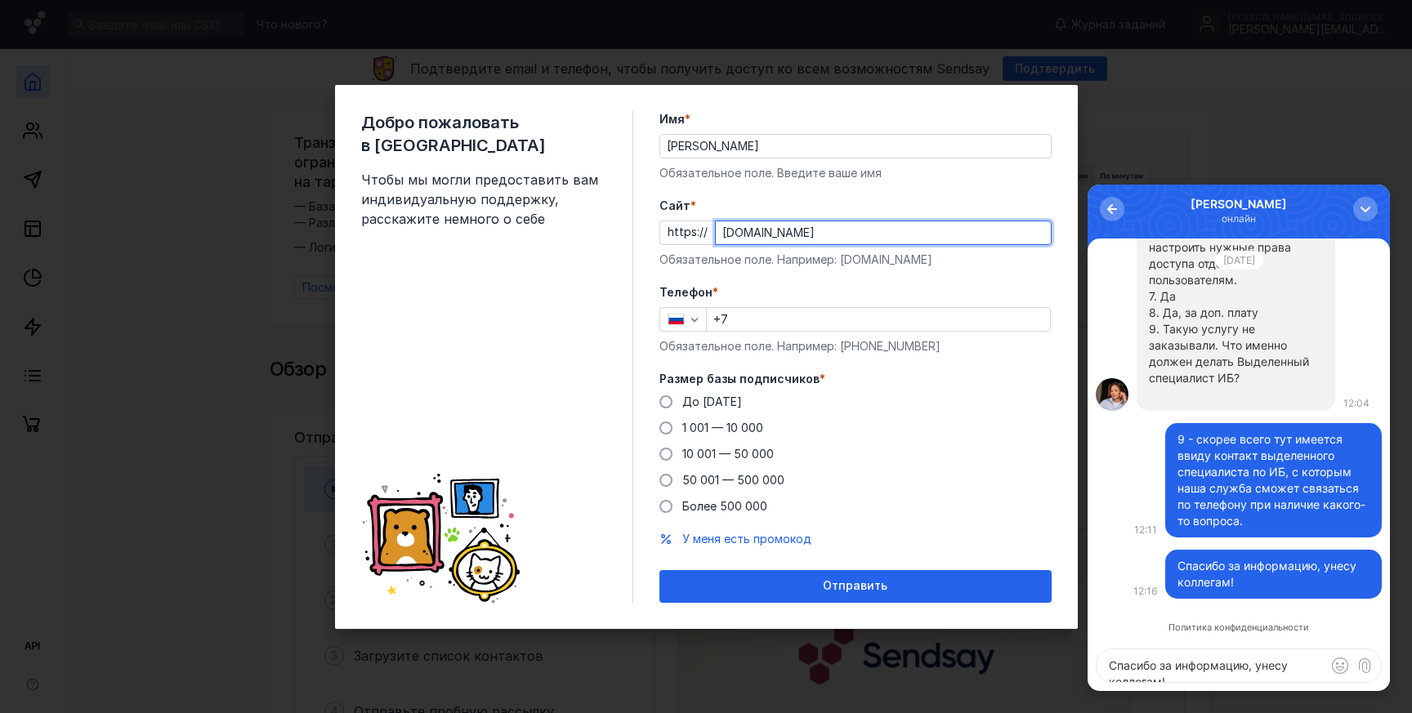
type input "[DOMAIN_NAME]"
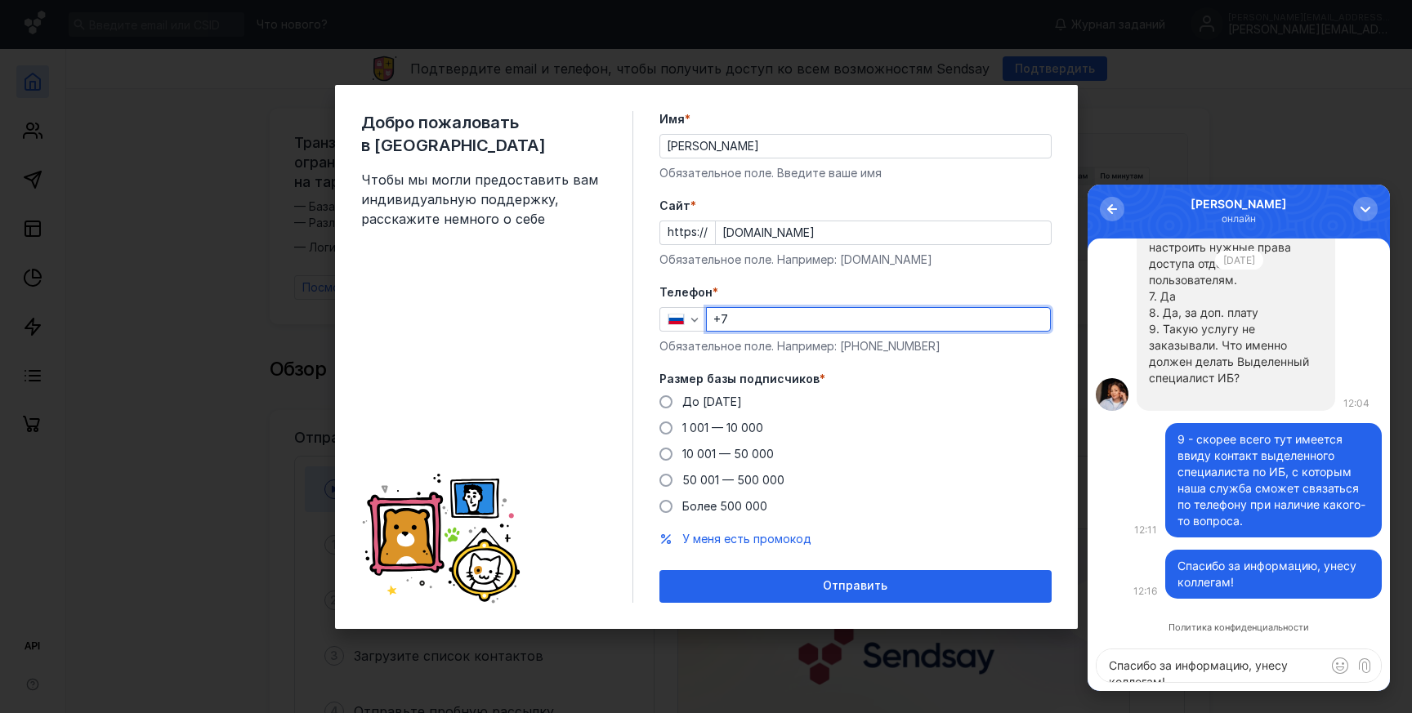
click at [765, 320] on input "+7" at bounding box center [878, 319] width 343 height 23
click at [853, 310] on input "[PHONE_NUMBER]" at bounding box center [878, 319] width 343 height 23
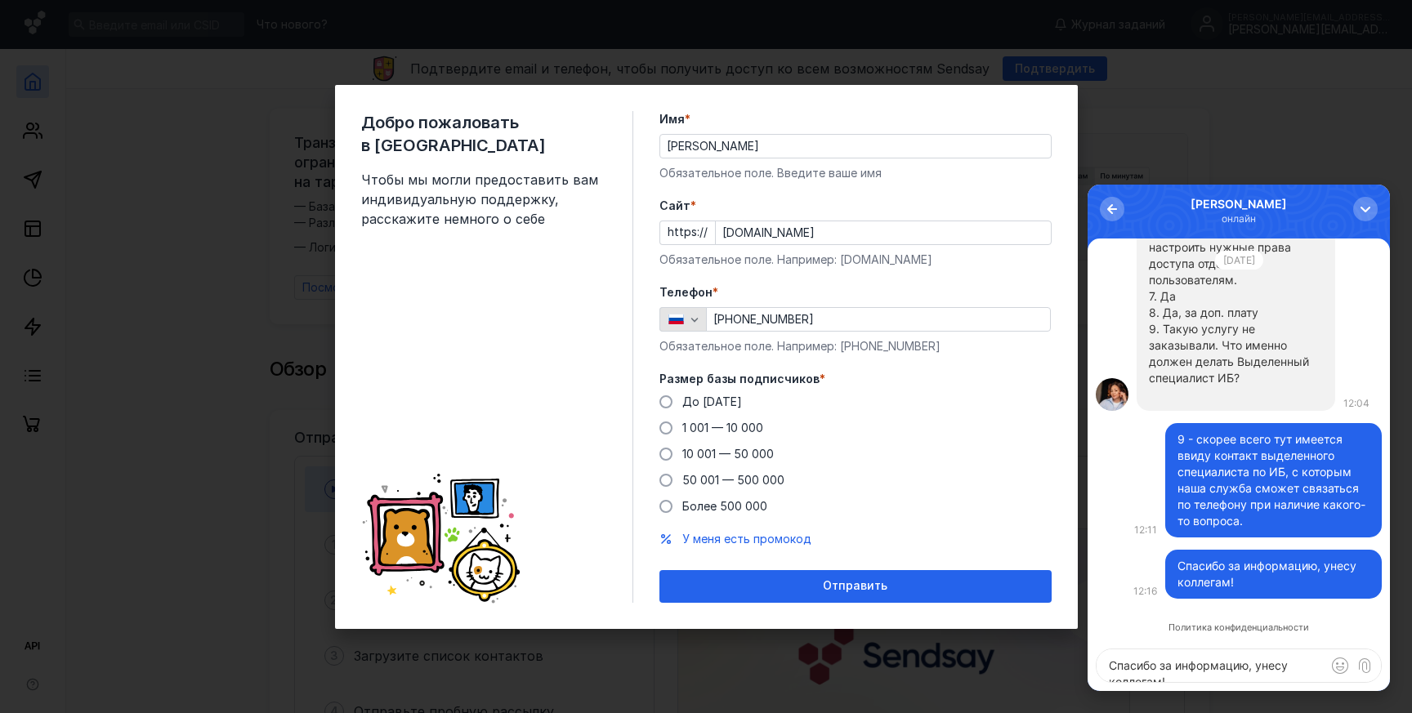
click at [688, 322] on icon "button" at bounding box center [694, 319] width 13 height 13
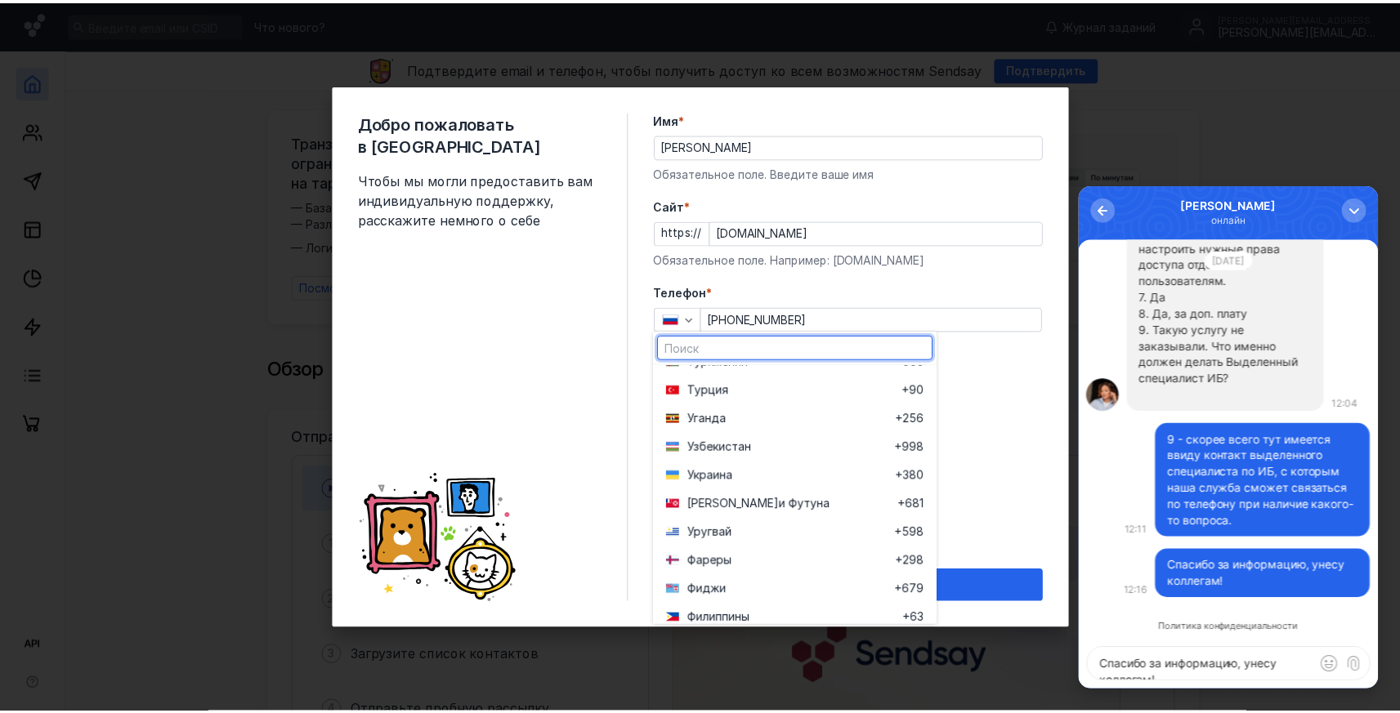
scroll to position [6156, 0]
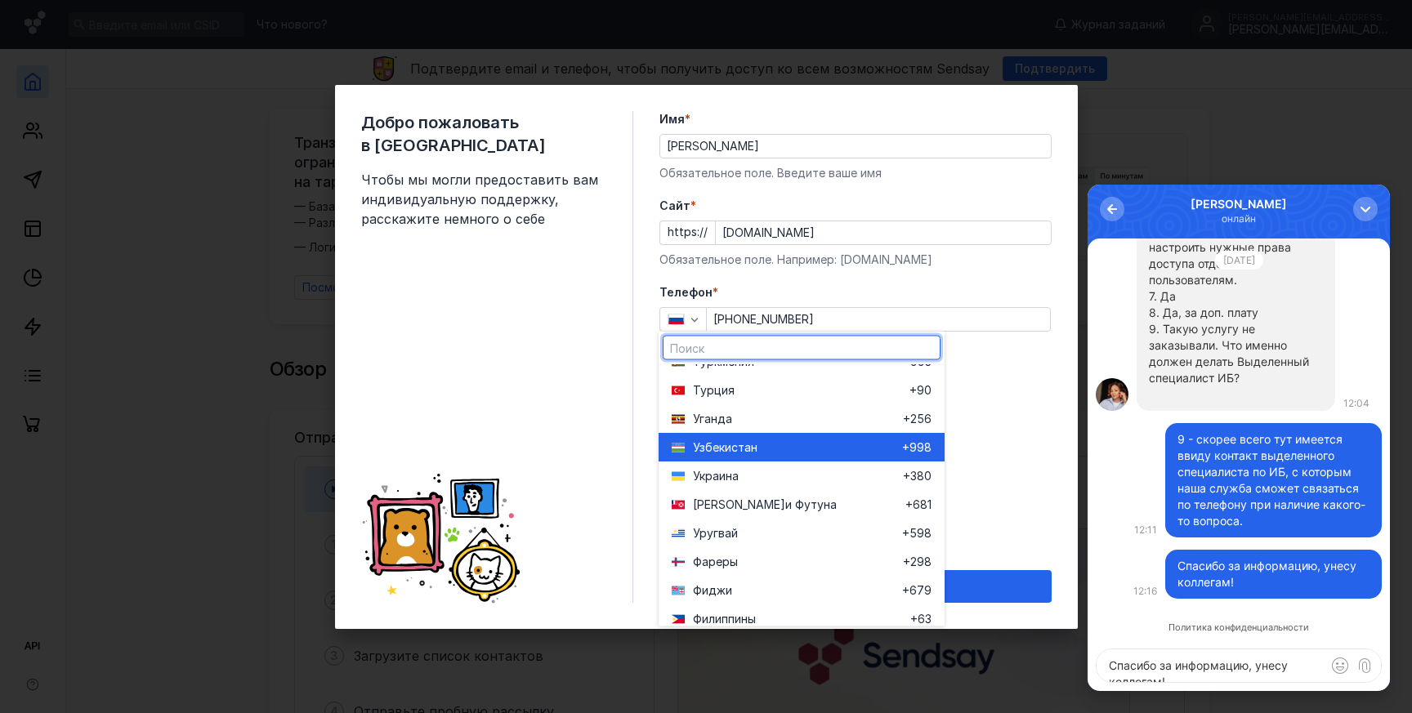
click at [750, 456] on div "Узбекистан" at bounding box center [787, 448] width 230 height 29
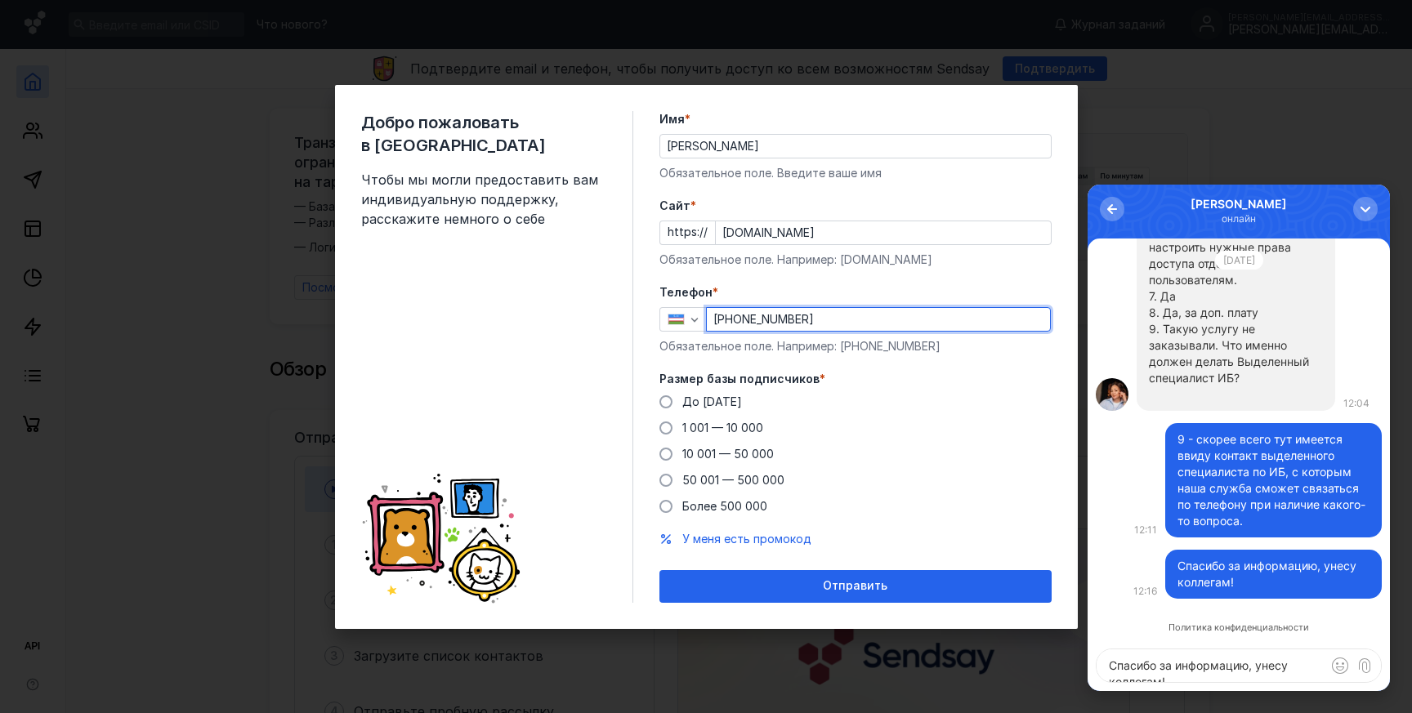
drag, startPoint x: 828, startPoint y: 323, endPoint x: 755, endPoint y: 324, distance: 72.7
click at [753, 322] on input "[PHONE_NUMBER]" at bounding box center [878, 319] width 343 height 23
type input "[PHONE_NUMBER]"
click at [667, 403] on span at bounding box center [665, 402] width 13 height 13
click at [0, 0] on input "До [DATE]" at bounding box center [0, 0] width 0 height 0
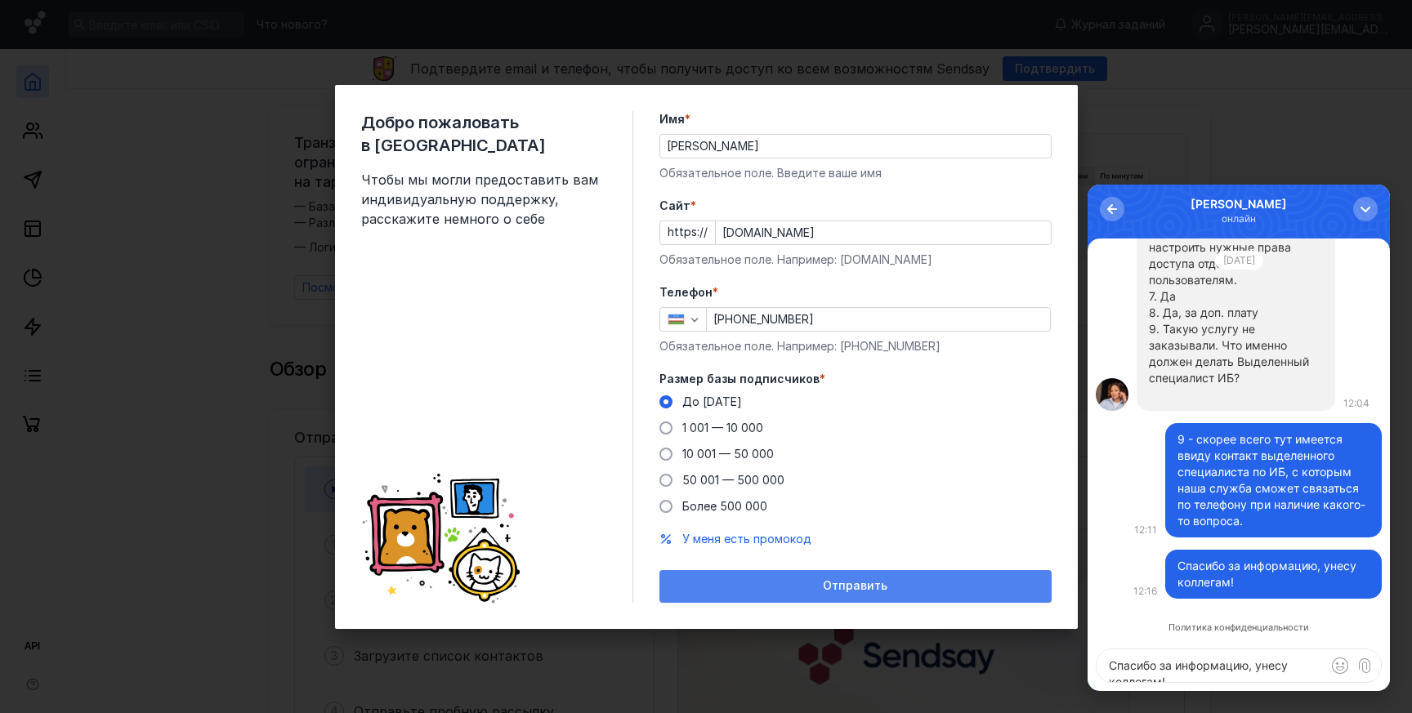
click at [849, 590] on span "Отправить" at bounding box center [855, 586] width 65 height 14
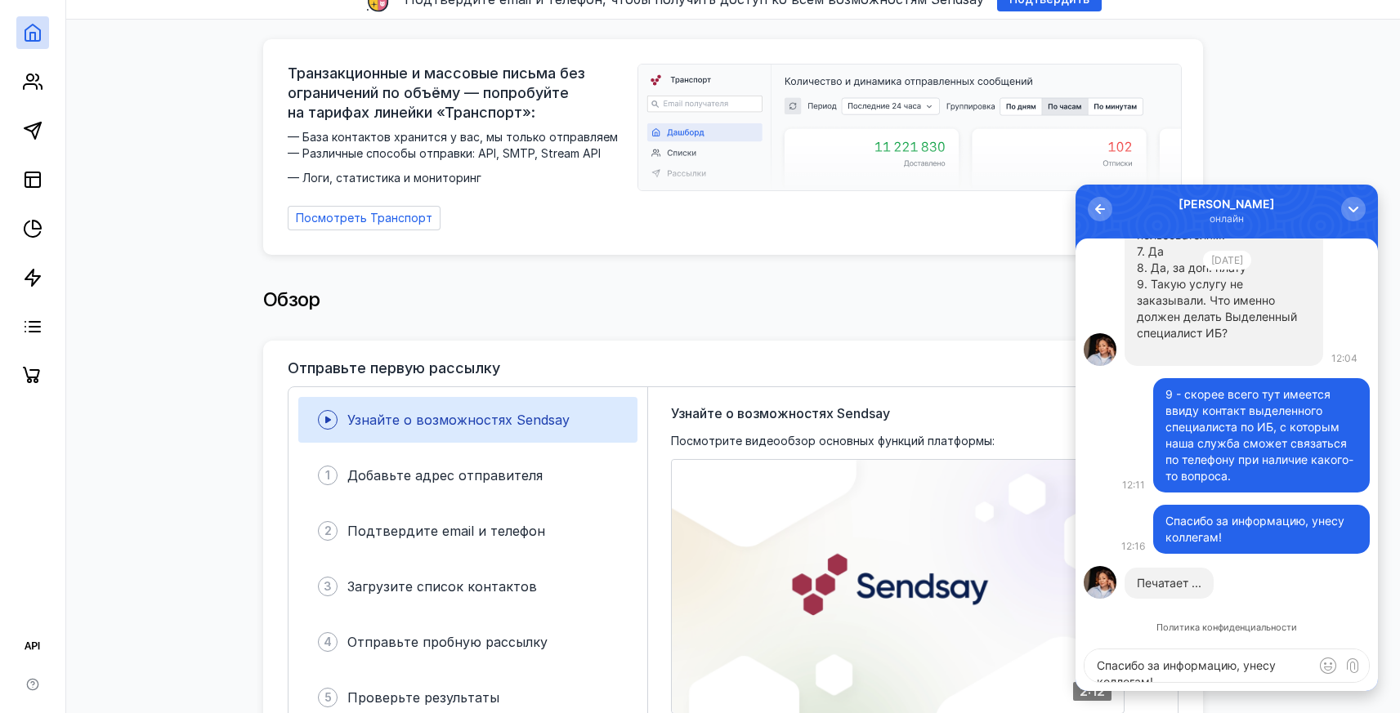
scroll to position [0, 0]
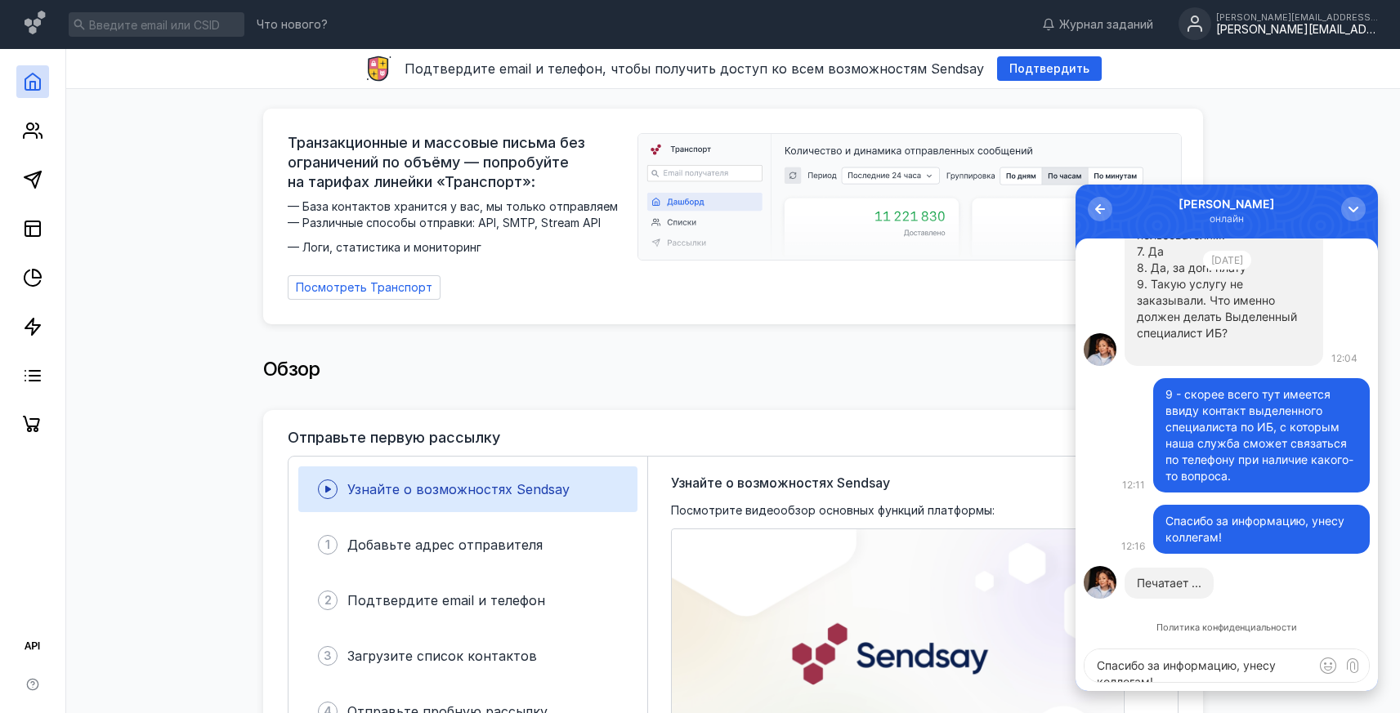
click at [1286, 35] on div "[PERSON_NAME][EMAIL_ADDRESS][DOMAIN_NAME]" at bounding box center [1297, 30] width 163 height 14
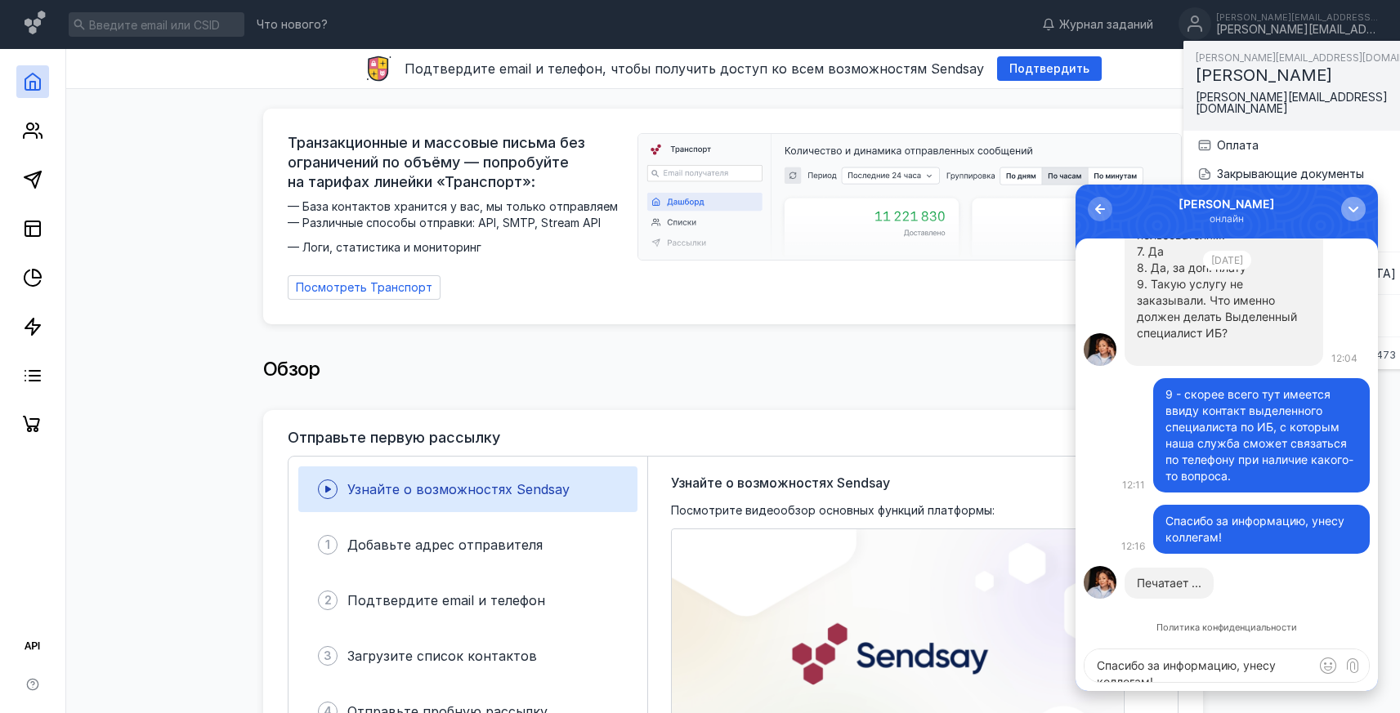
click at [1357, 211] on div "button" at bounding box center [1353, 209] width 16 height 16
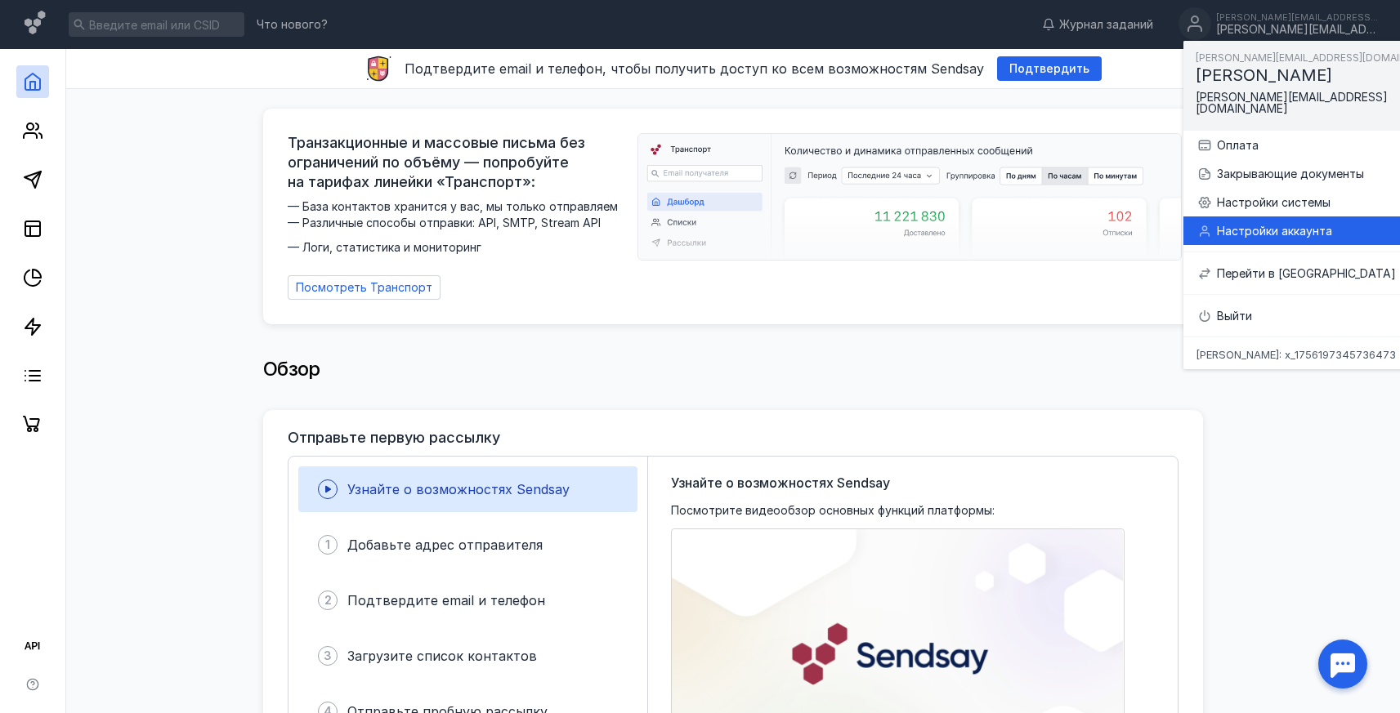
click at [1276, 223] on div "Настройки аккаунта" at bounding box center [1336, 231] width 239 height 16
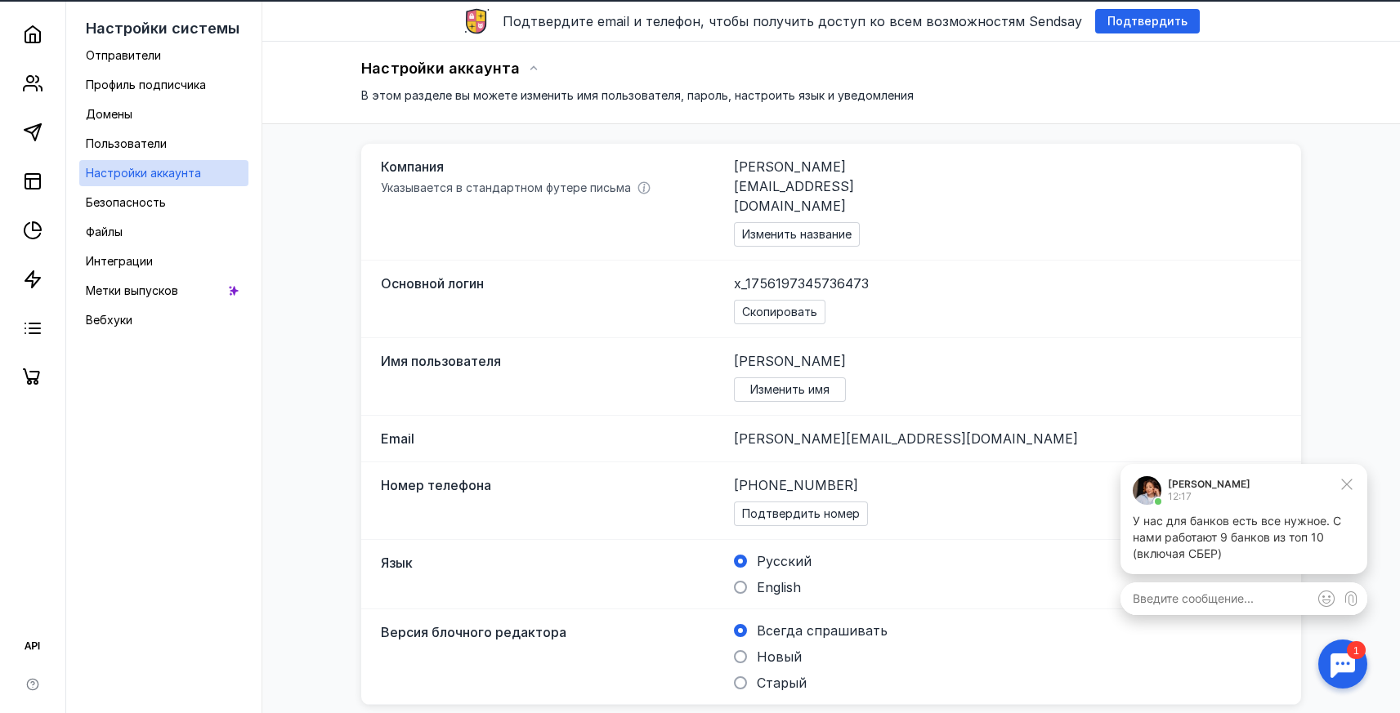
click at [1330, 664] on div at bounding box center [1342, 664] width 51 height 51
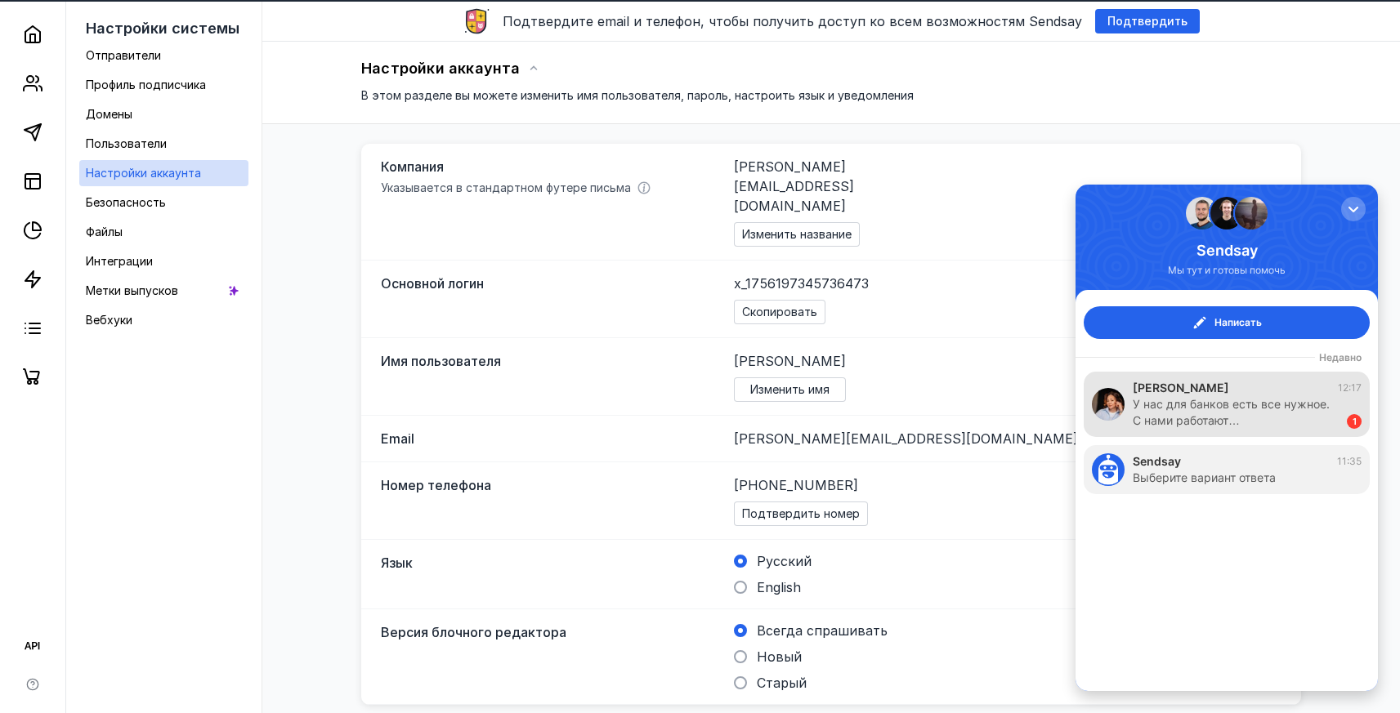
click at [1225, 413] on div "У нас для банков есть все нужное. С нами работают…" at bounding box center [1232, 412] width 198 height 33
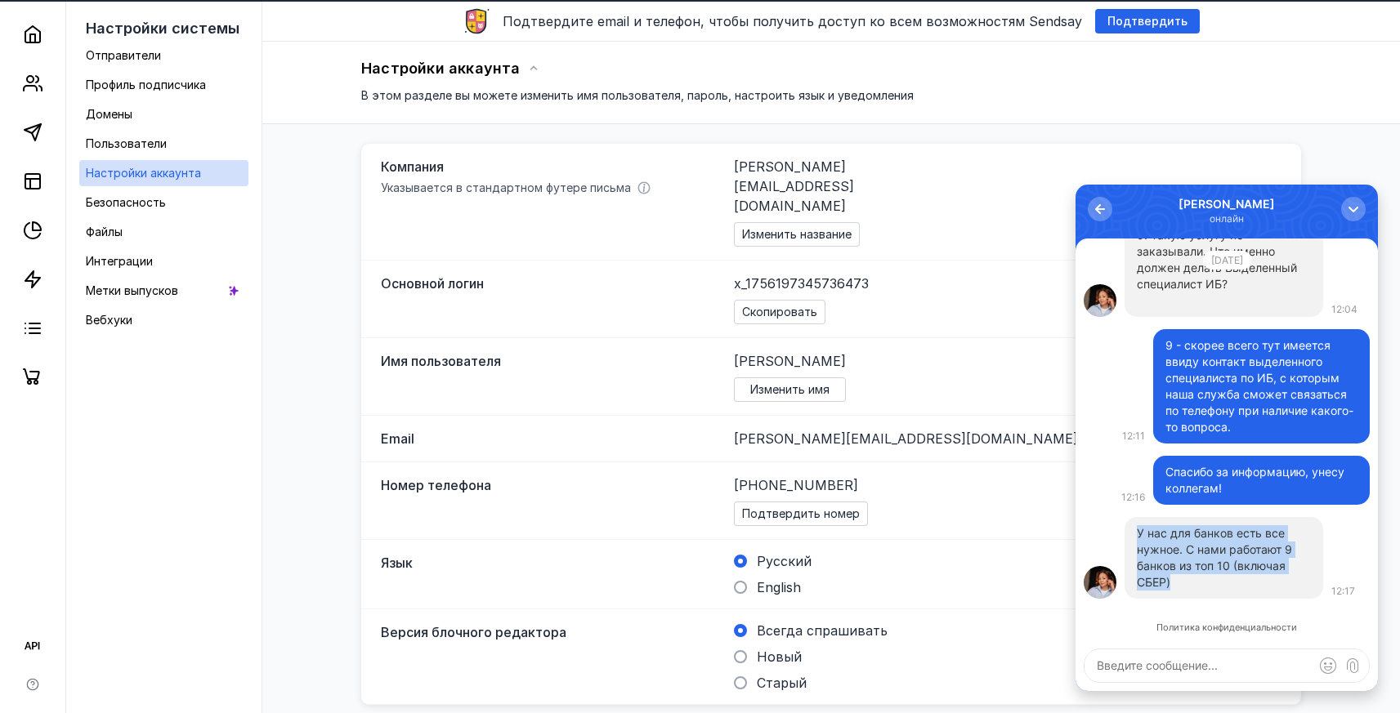
drag, startPoint x: 1218, startPoint y: 590, endPoint x: 1138, endPoint y: 532, distance: 98.9
click at [1138, 532] on p "У нас для банков есть все нужное. С нами работают 9 банков из топ 10 (включая С…" at bounding box center [1224, 557] width 174 height 65
copy p "У нас для банков есть все нужное. С нами работают 9 банков из топ 10 (включая С…"
click at [1241, 558] on p "У нас для банков есть все нужное. С нами работают 9 банков из топ 10 (включая С…" at bounding box center [1224, 557] width 174 height 65
click at [1359, 208] on div "button" at bounding box center [1353, 209] width 16 height 16
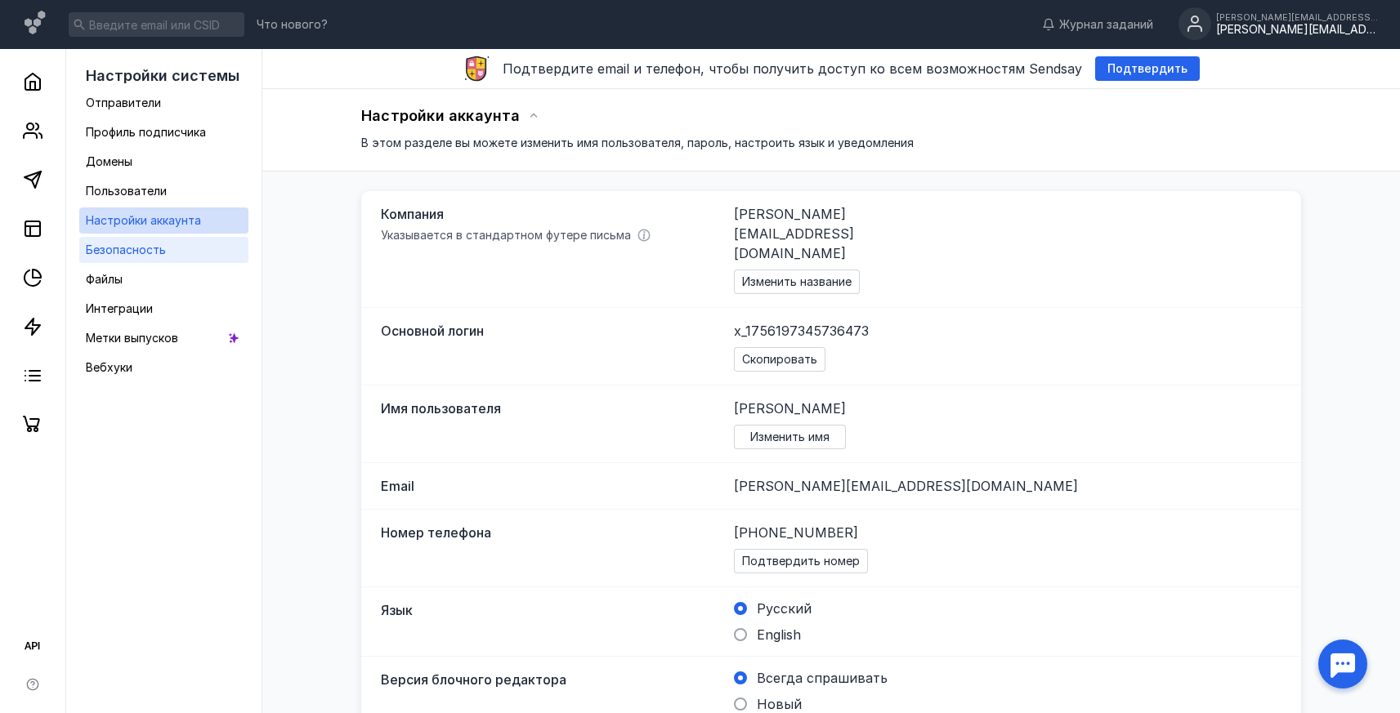
click at [141, 253] on span "Безопасность" at bounding box center [126, 250] width 80 height 14
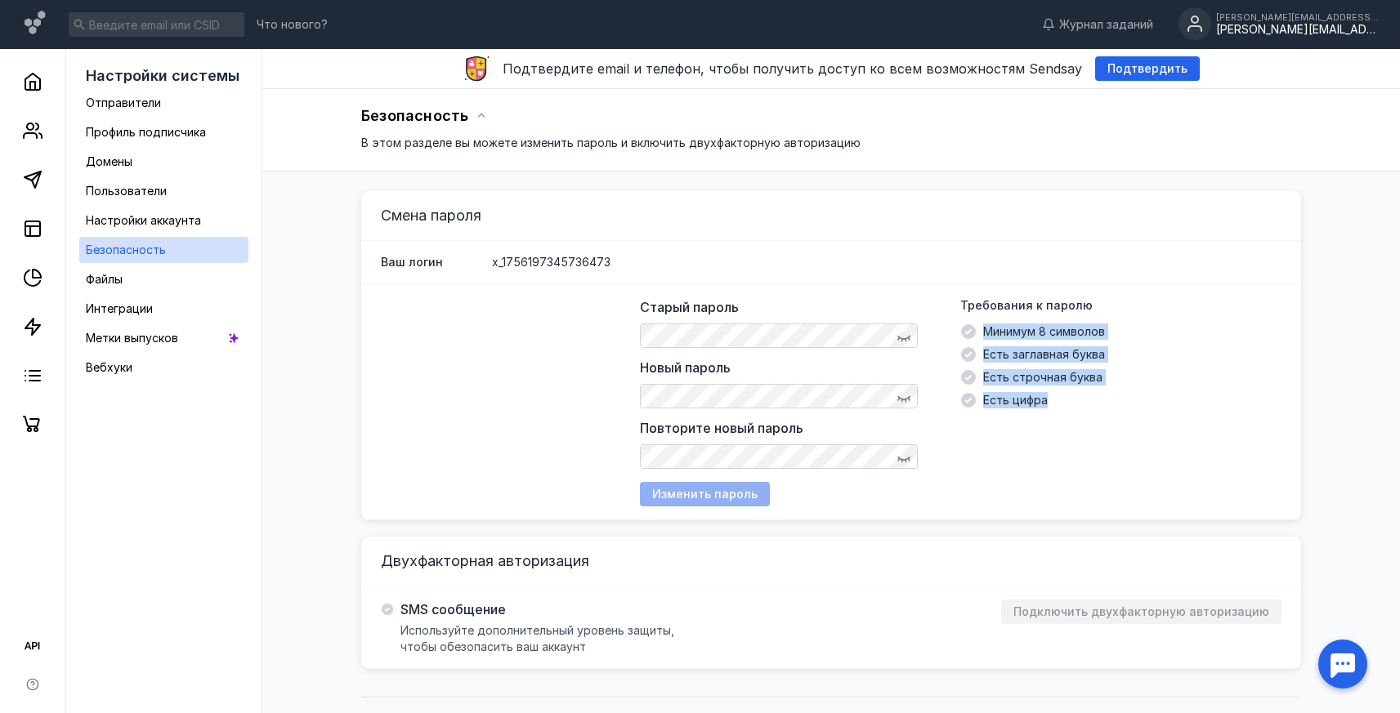
drag, startPoint x: 1058, startPoint y: 400, endPoint x: 974, endPoint y: 320, distance: 115.6
click at [974, 320] on div "Требования к паролю Минимум 8 символов Есть заглавная буква Есть строчная буква…" at bounding box center [1120, 383] width 321 height 172
click at [900, 335] on icon "button" at bounding box center [903, 335] width 13 height 13
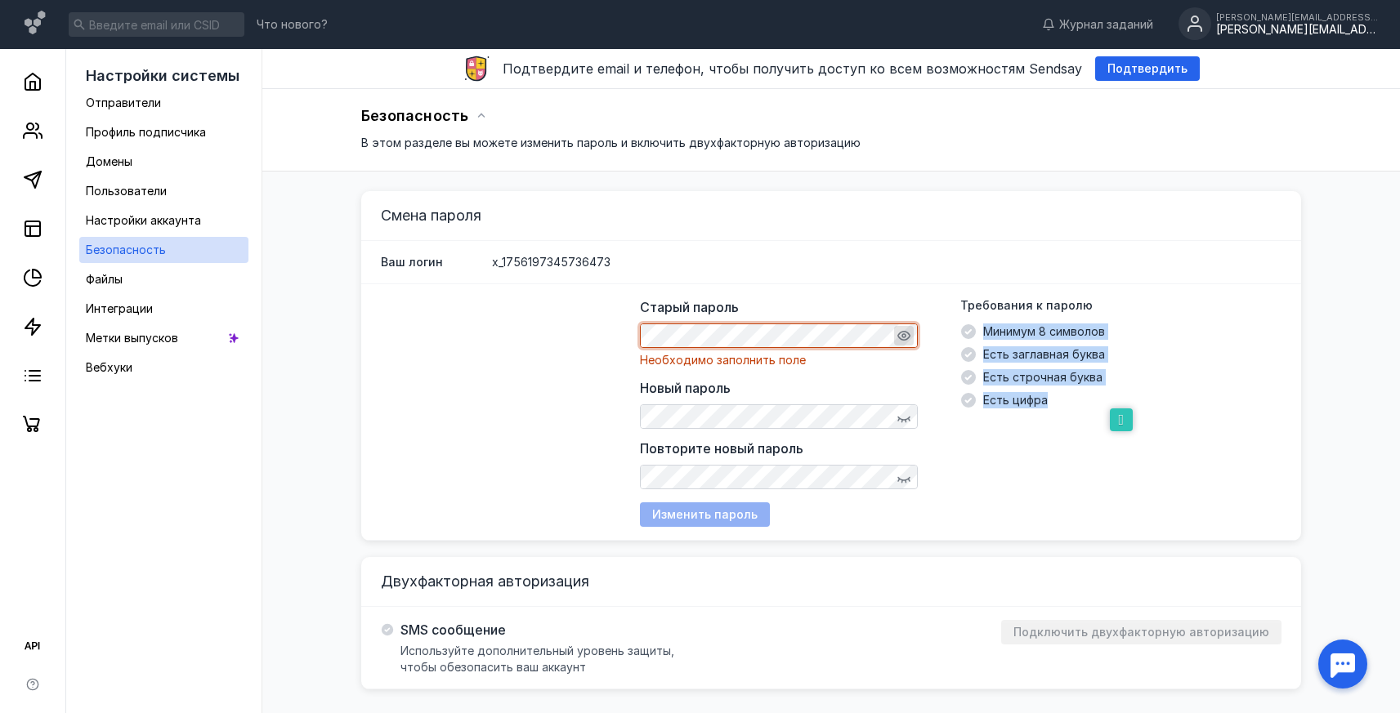
click at [1053, 335] on span "Минимум 8 символов" at bounding box center [1044, 332] width 122 height 16
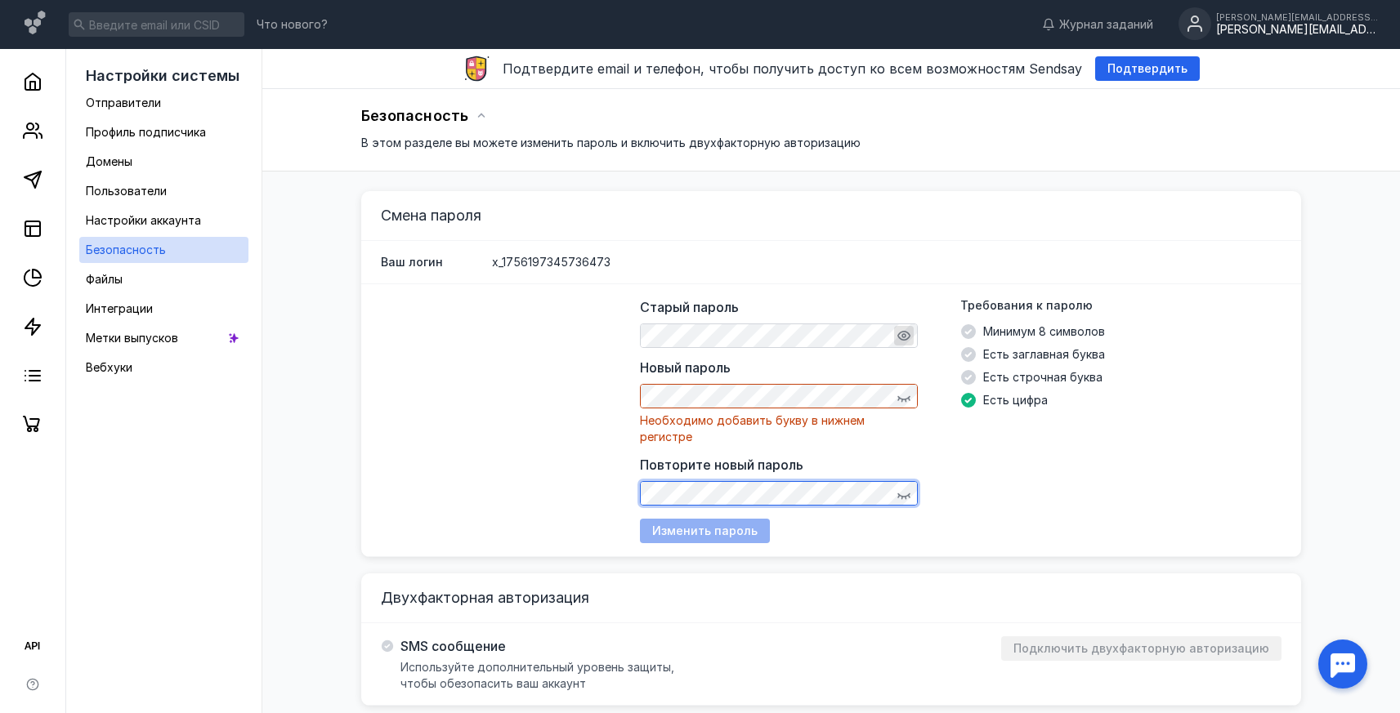
click at [780, 458] on div "Повторите новый пароль" at bounding box center [779, 480] width 278 height 51
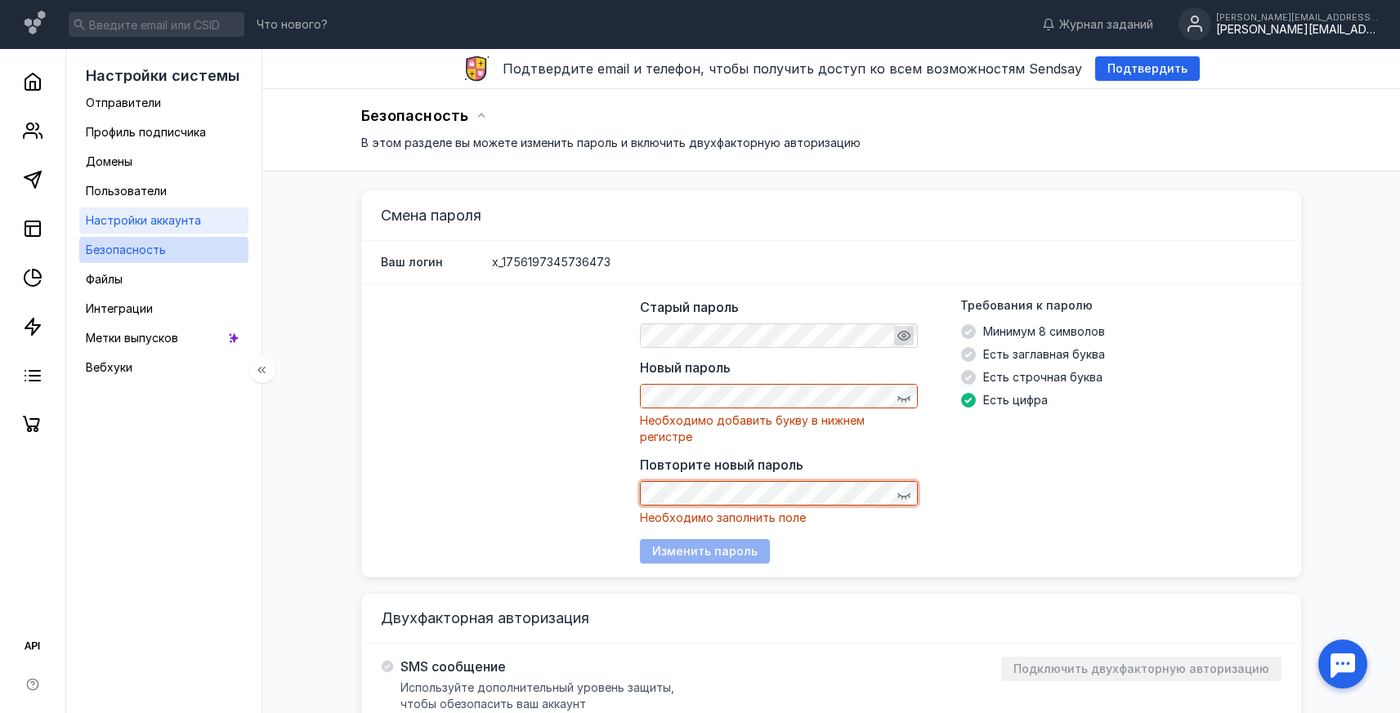
click at [121, 223] on span "Настройки аккаунта" at bounding box center [143, 220] width 115 height 14
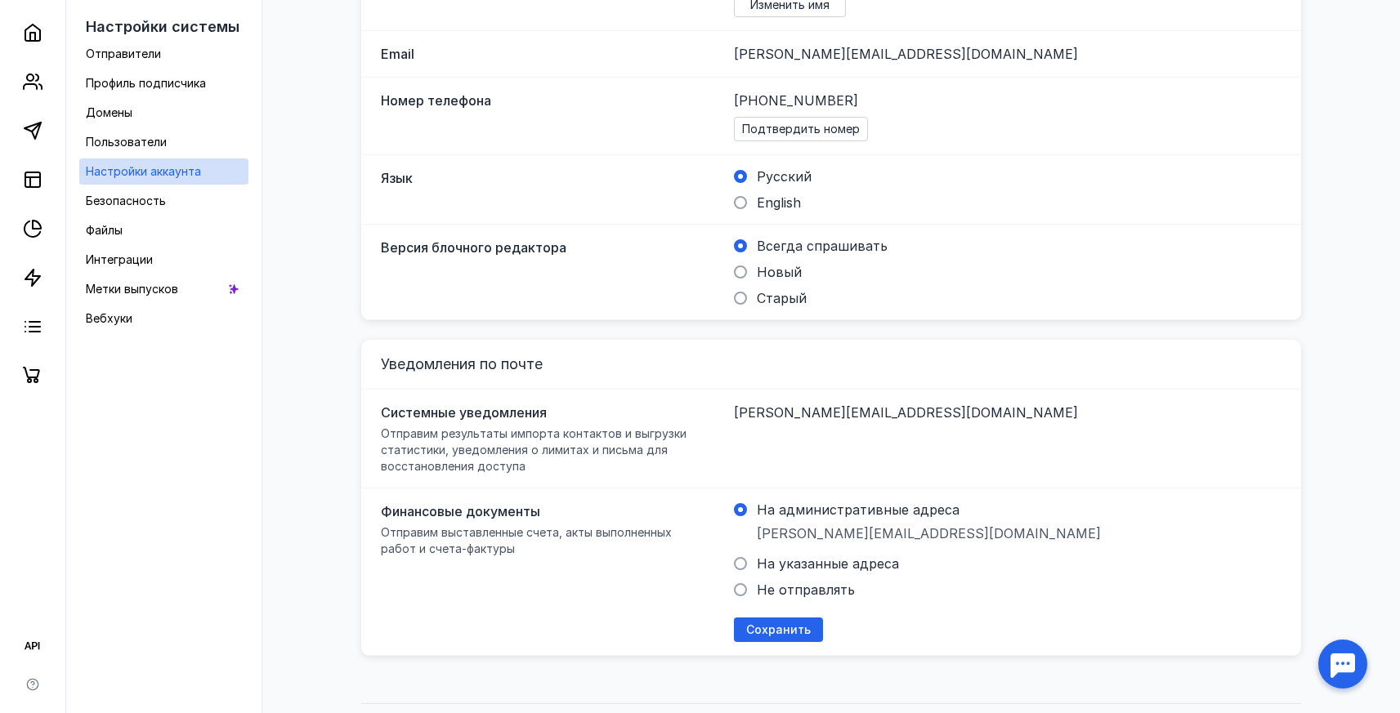
scroll to position [94, 0]
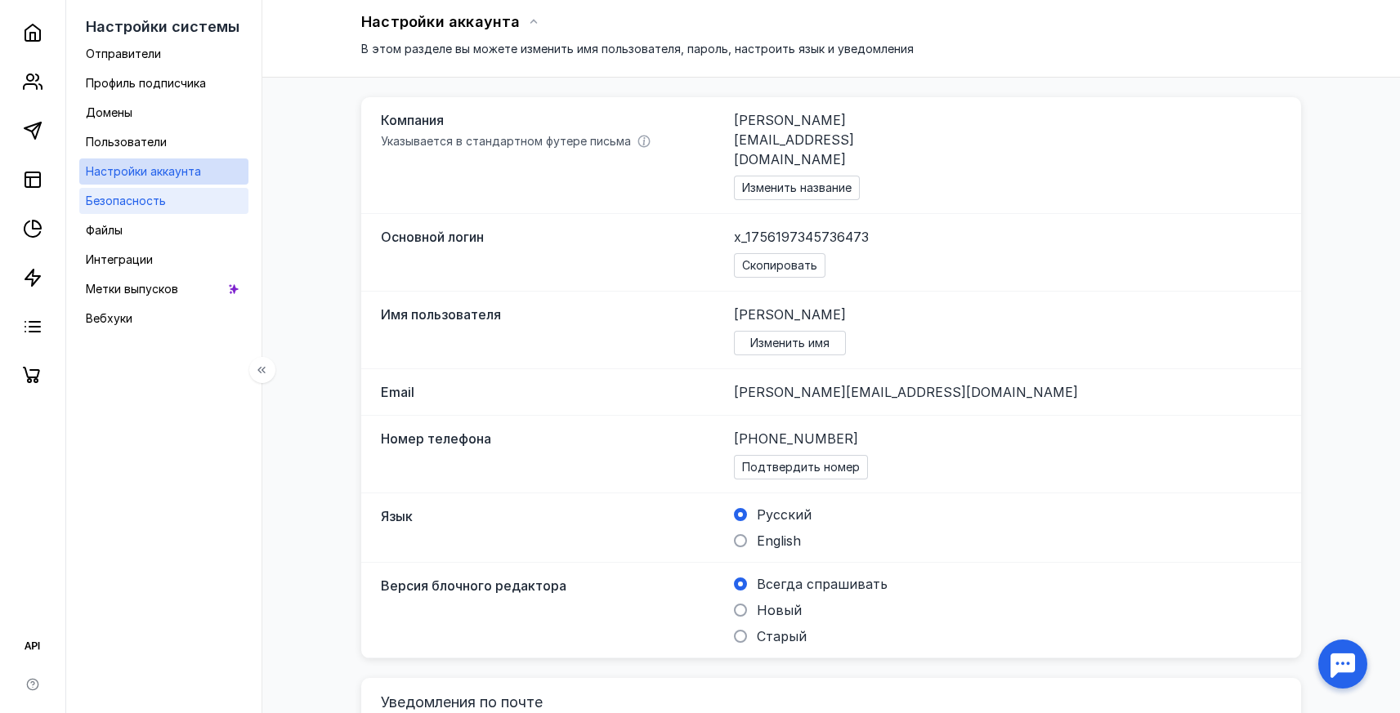
click at [137, 202] on span "Безопасность" at bounding box center [126, 201] width 80 height 14
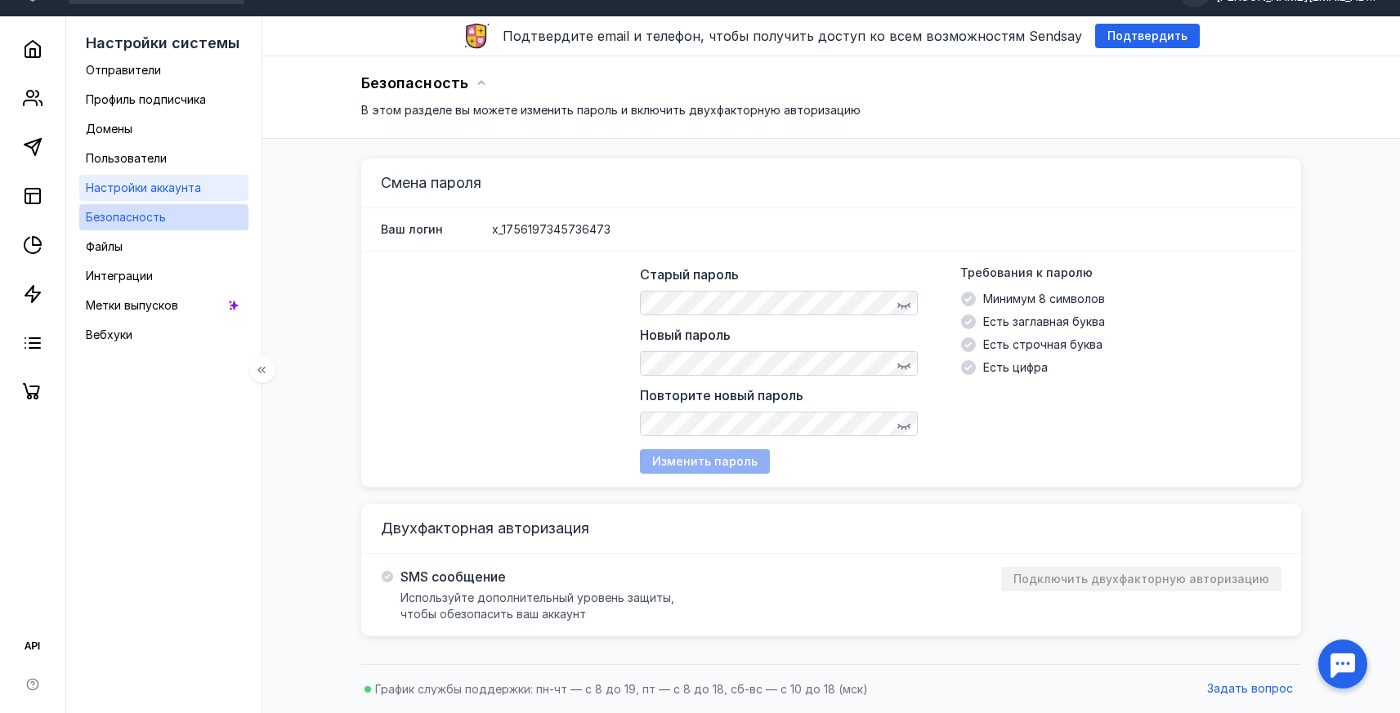
click at [153, 185] on span "Настройки аккаунта" at bounding box center [143, 188] width 115 height 14
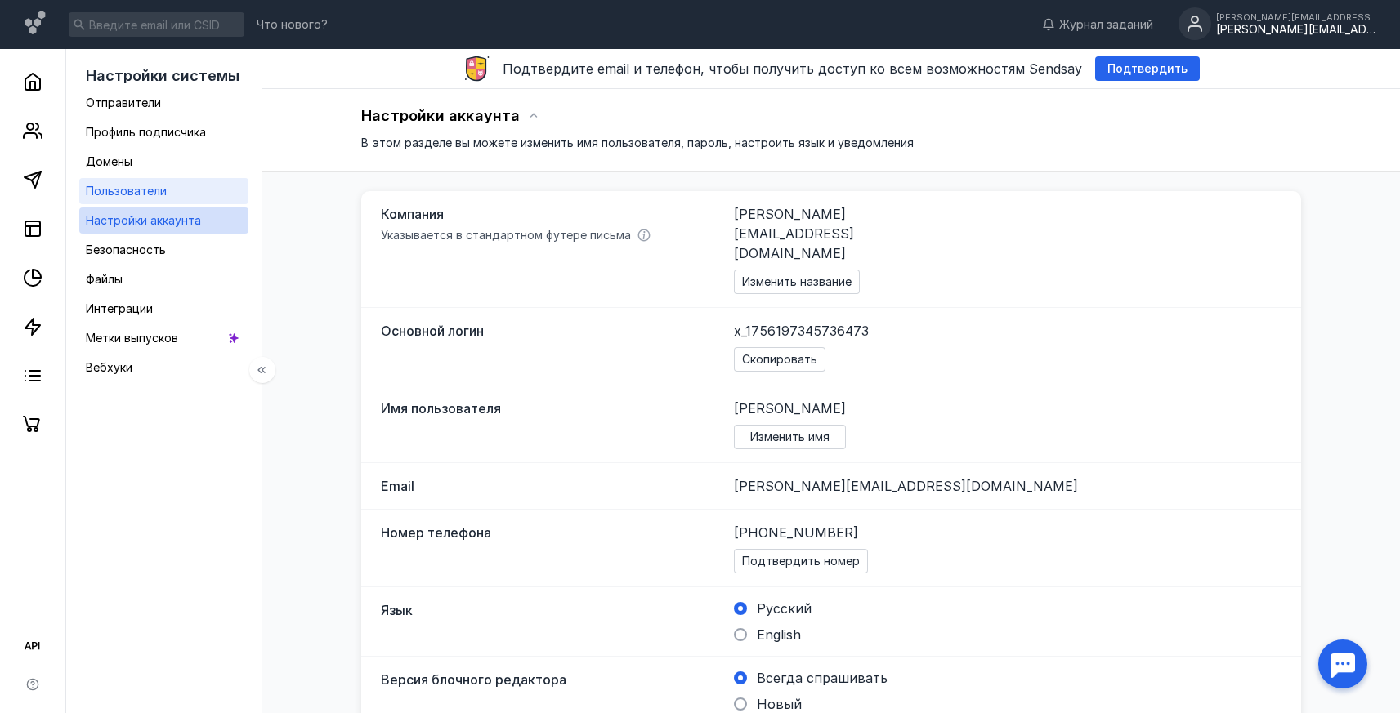
click at [159, 190] on span "Пользователи" at bounding box center [126, 191] width 81 height 14
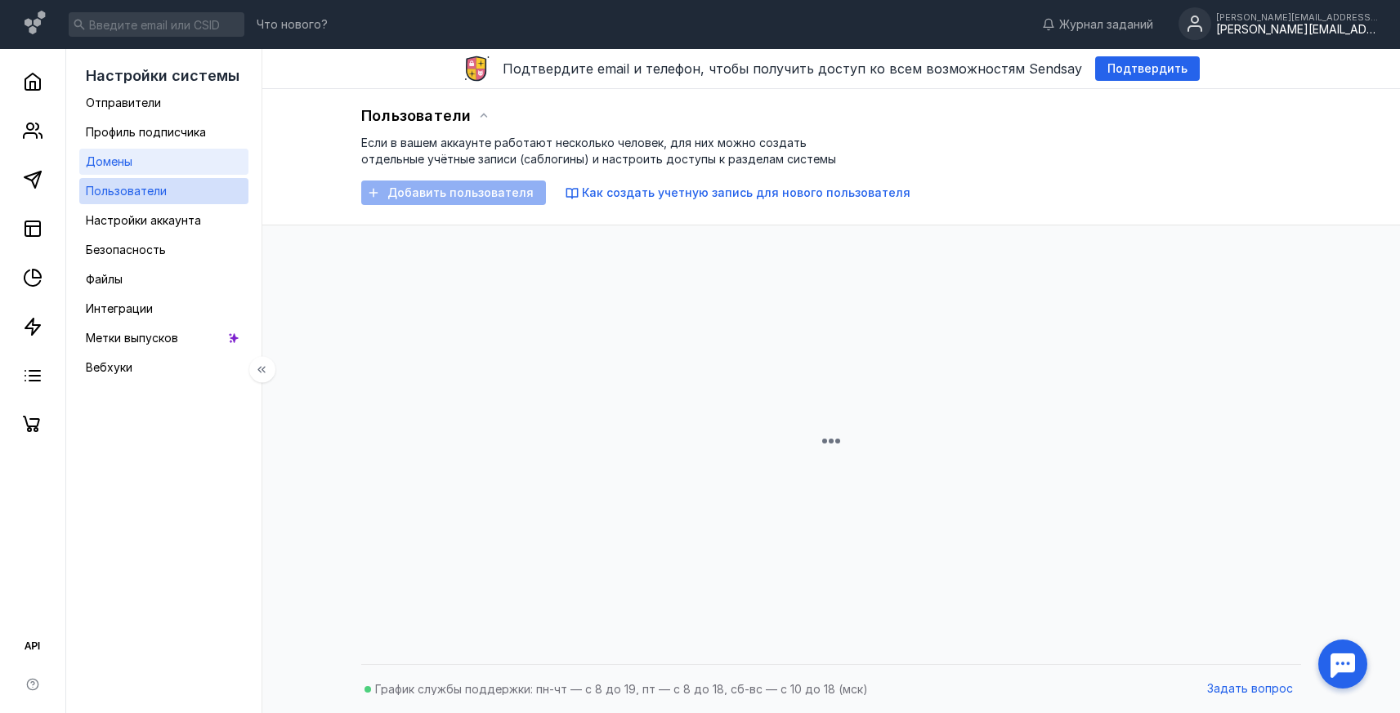
click at [116, 164] on span "Домены" at bounding box center [109, 161] width 47 height 14
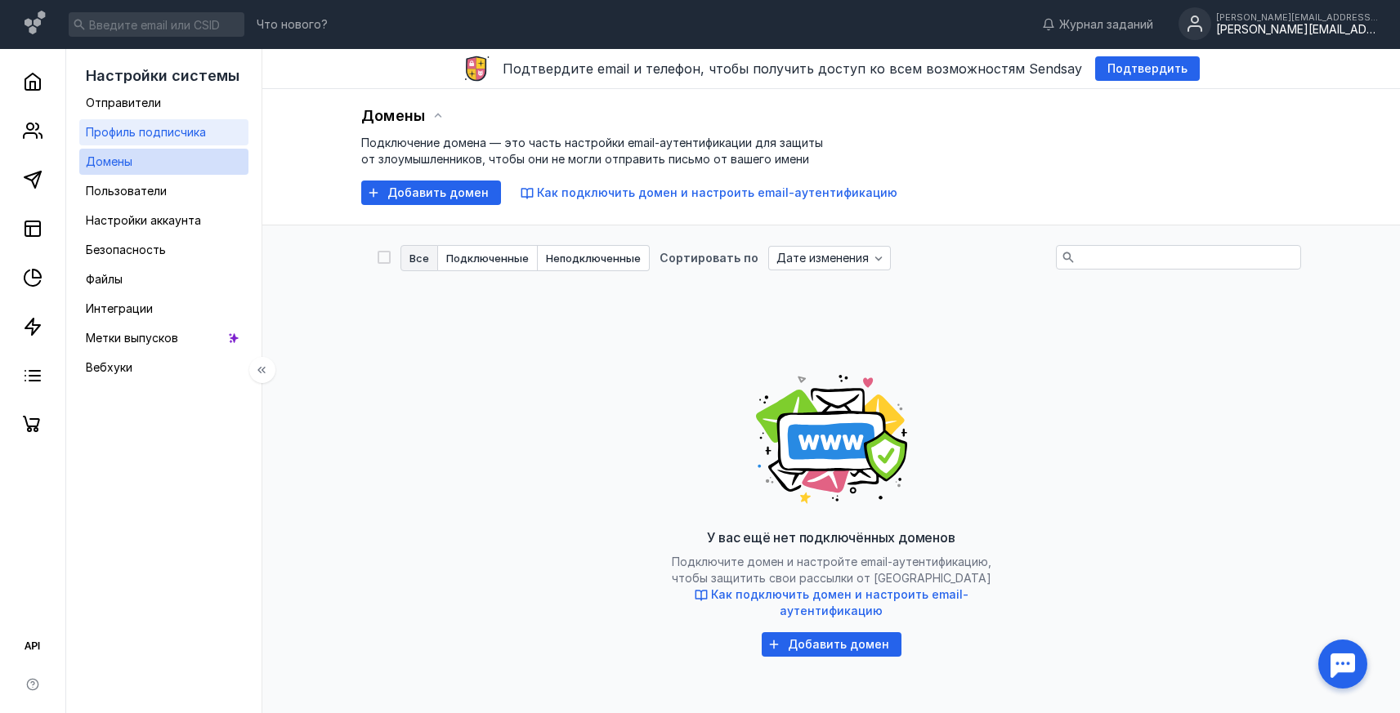
click at [137, 136] on span "Профиль подписчика" at bounding box center [146, 132] width 120 height 14
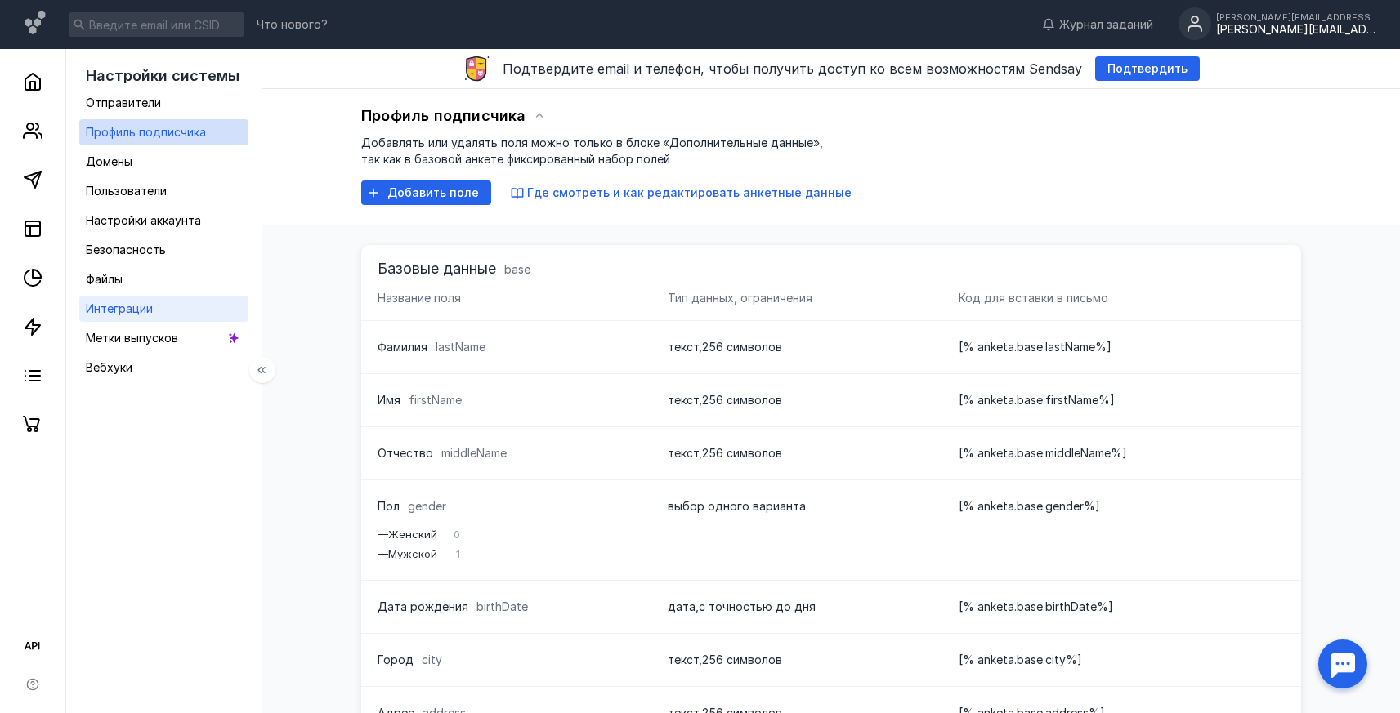
click at [136, 302] on span "Интеграции" at bounding box center [119, 309] width 67 height 14
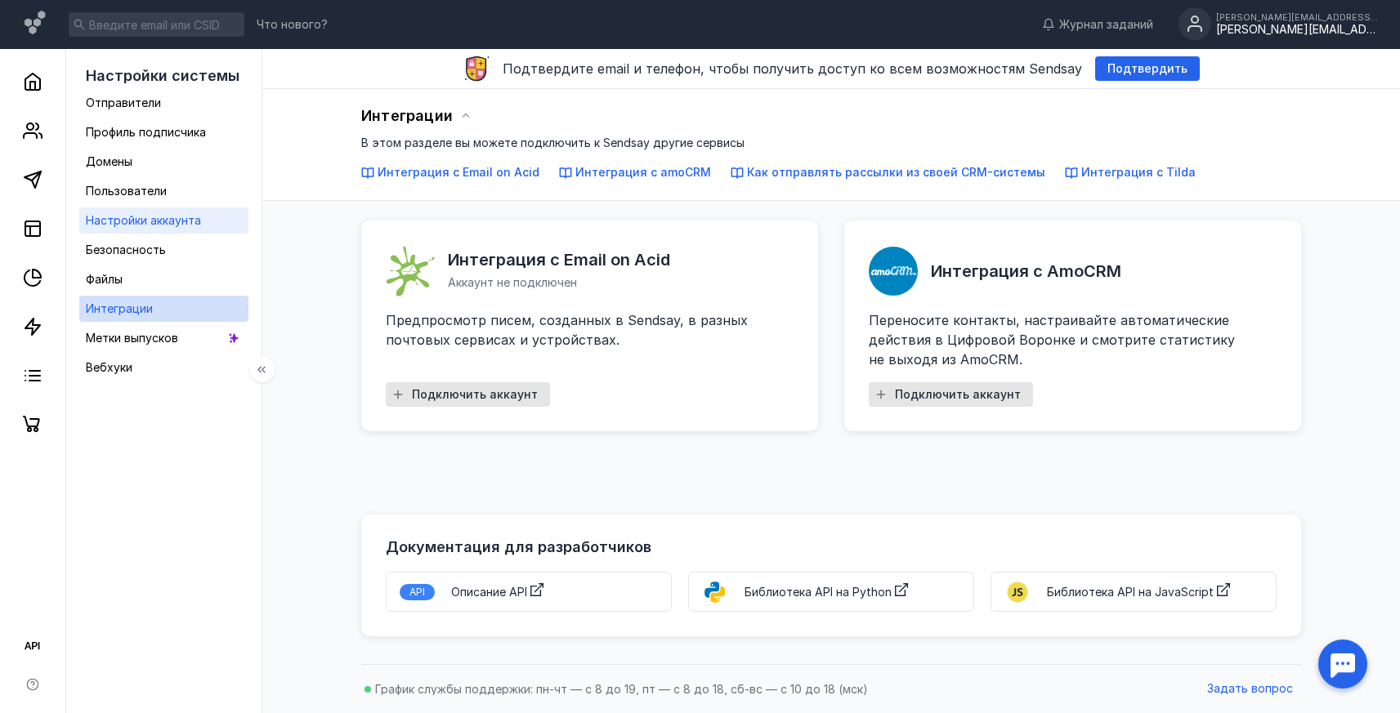
click at [134, 211] on div "Настройки аккаунта" at bounding box center [143, 221] width 115 height 20
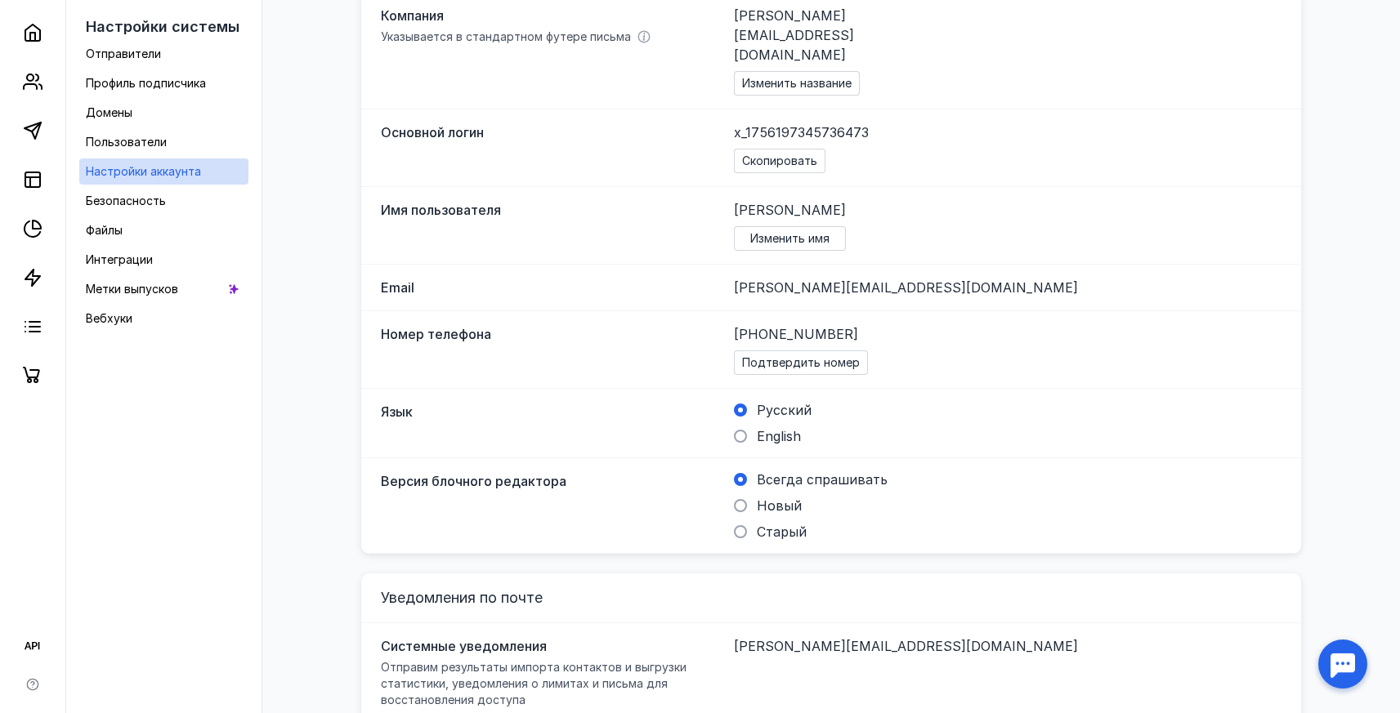
scroll to position [347, 0]
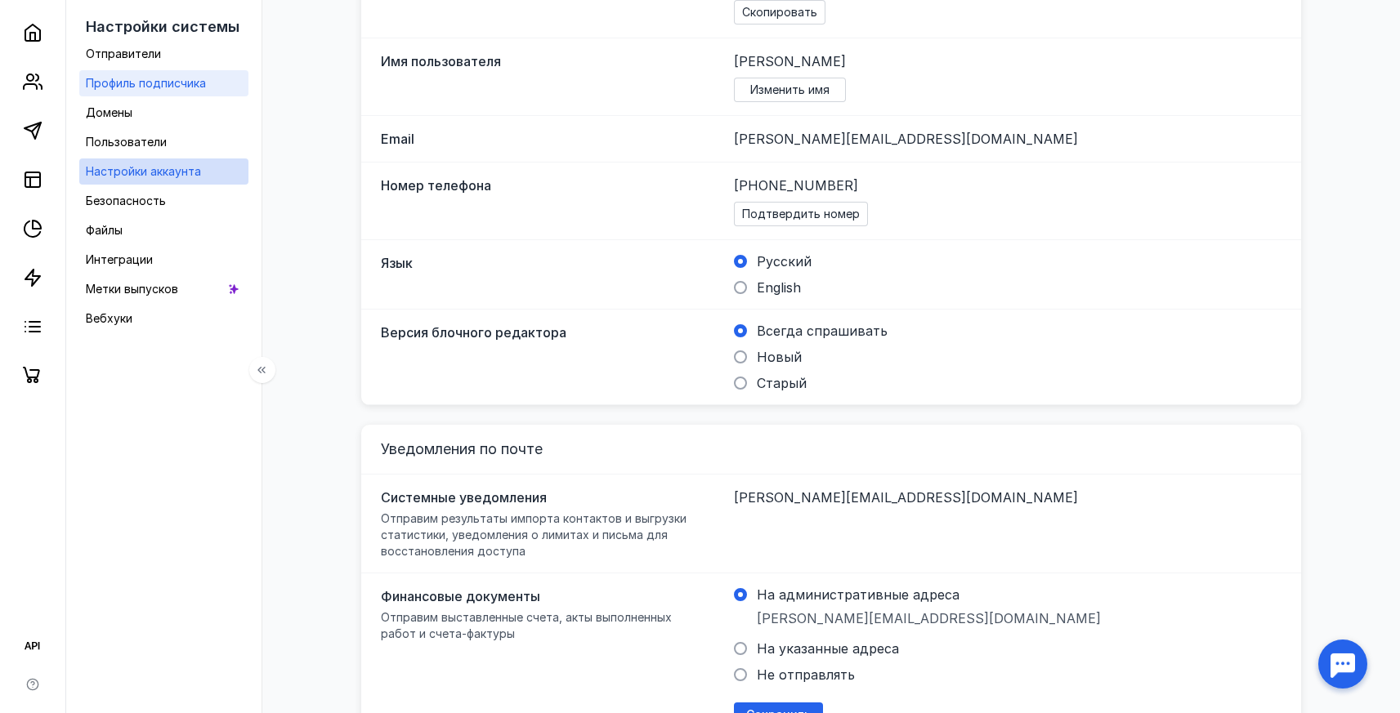
click at [128, 87] on span "Профиль подписчика" at bounding box center [146, 83] width 120 height 14
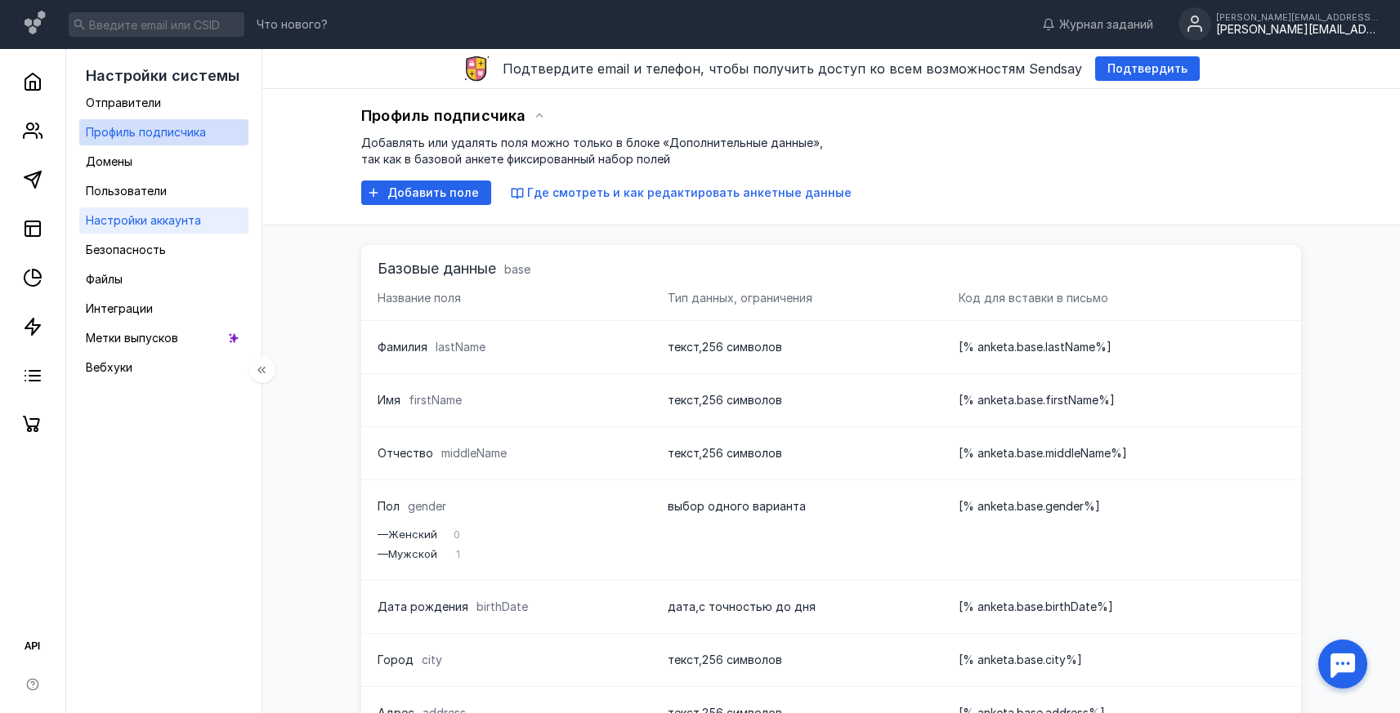
click at [140, 223] on span "Настройки аккаунта" at bounding box center [143, 220] width 115 height 14
